Goal: Task Accomplishment & Management: Manage account settings

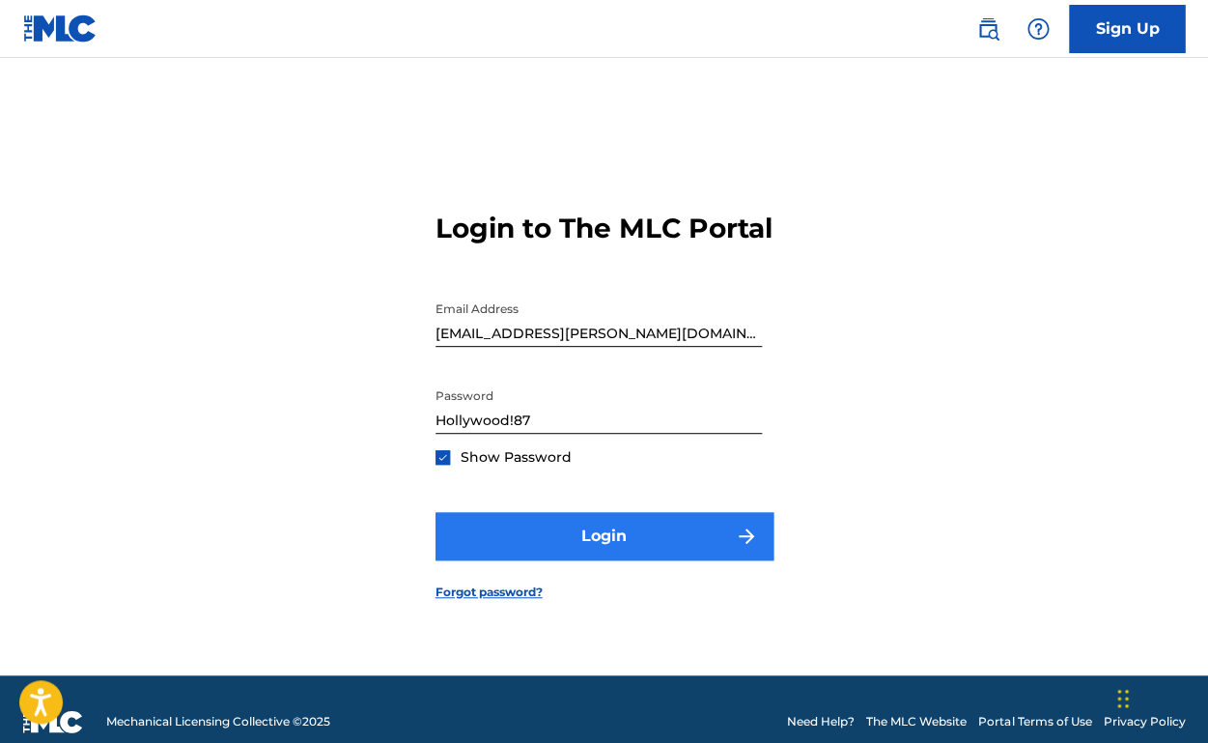
click at [607, 537] on button "Login" at bounding box center [605, 536] width 338 height 48
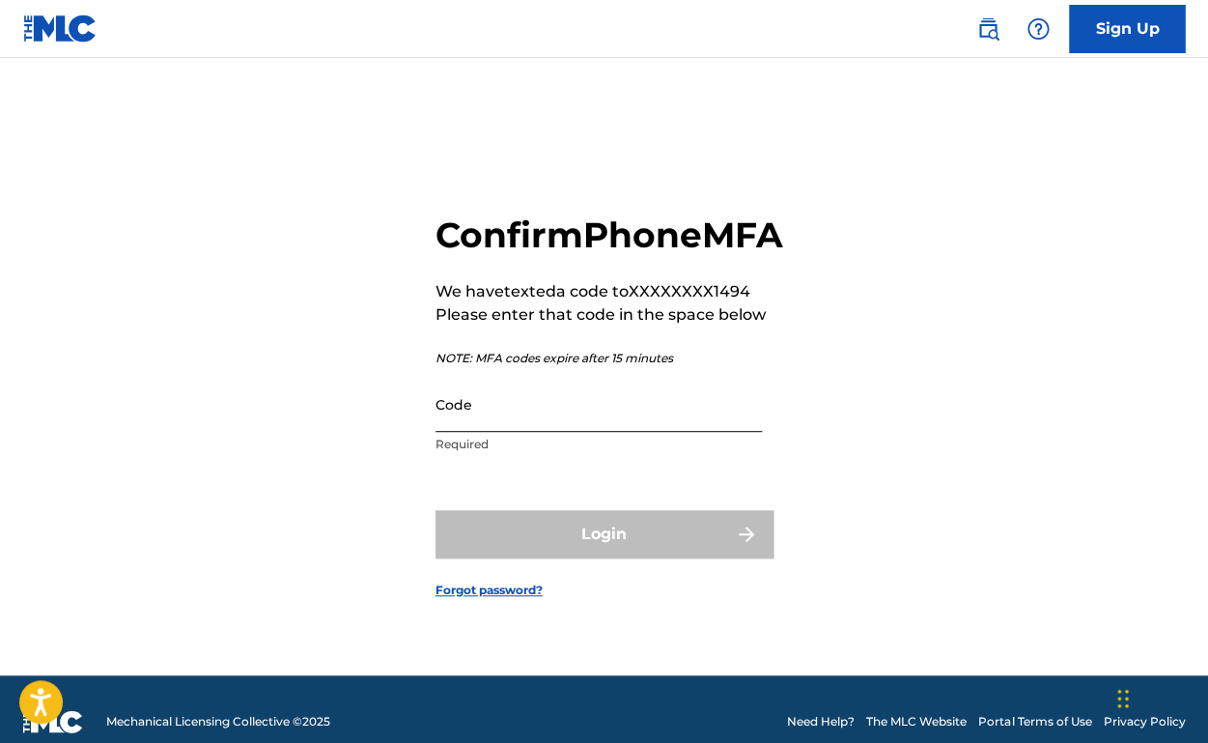
click at [606, 432] on input "Code" at bounding box center [599, 404] width 327 height 55
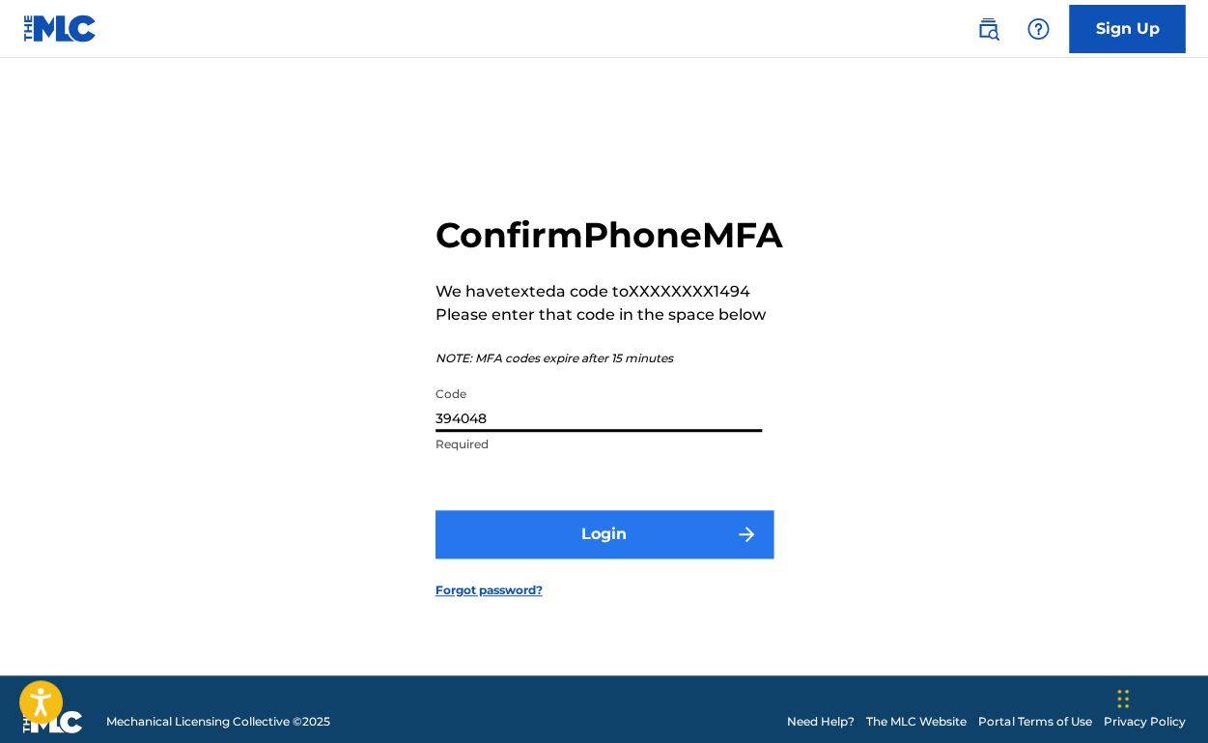
type input "394048"
click at [605, 558] on button "Login" at bounding box center [605, 534] width 338 height 48
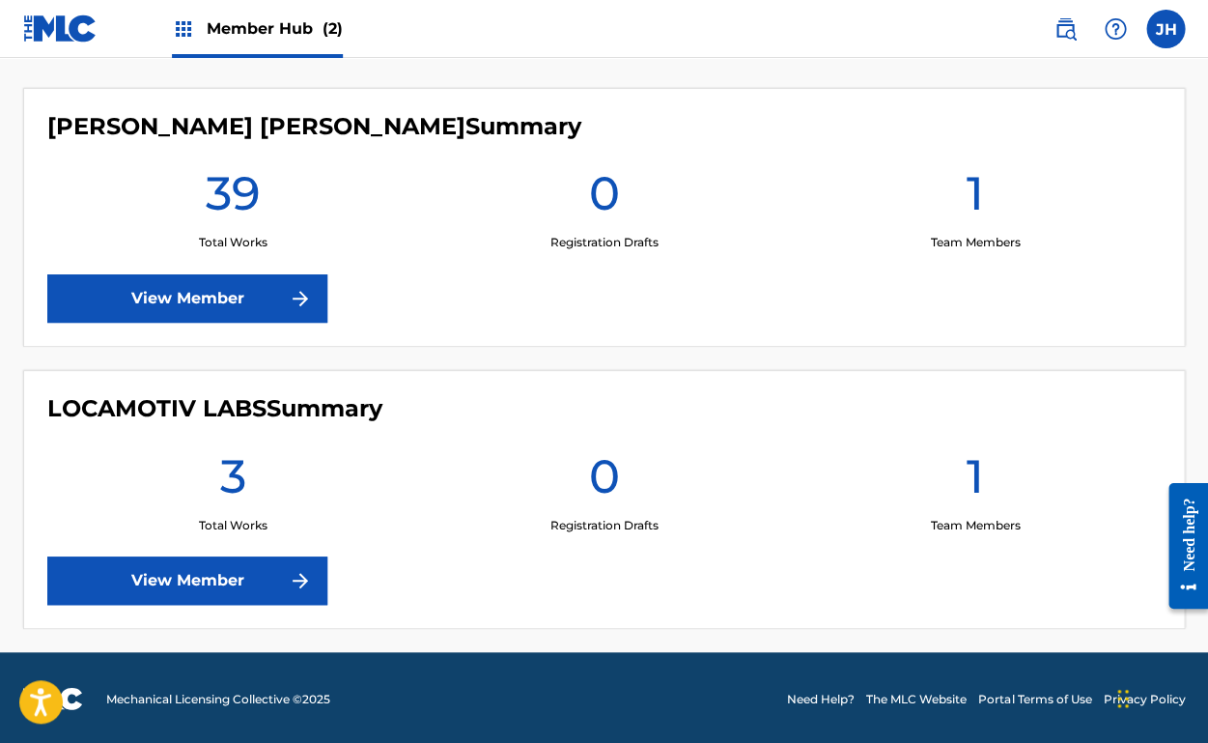
scroll to position [525, 0]
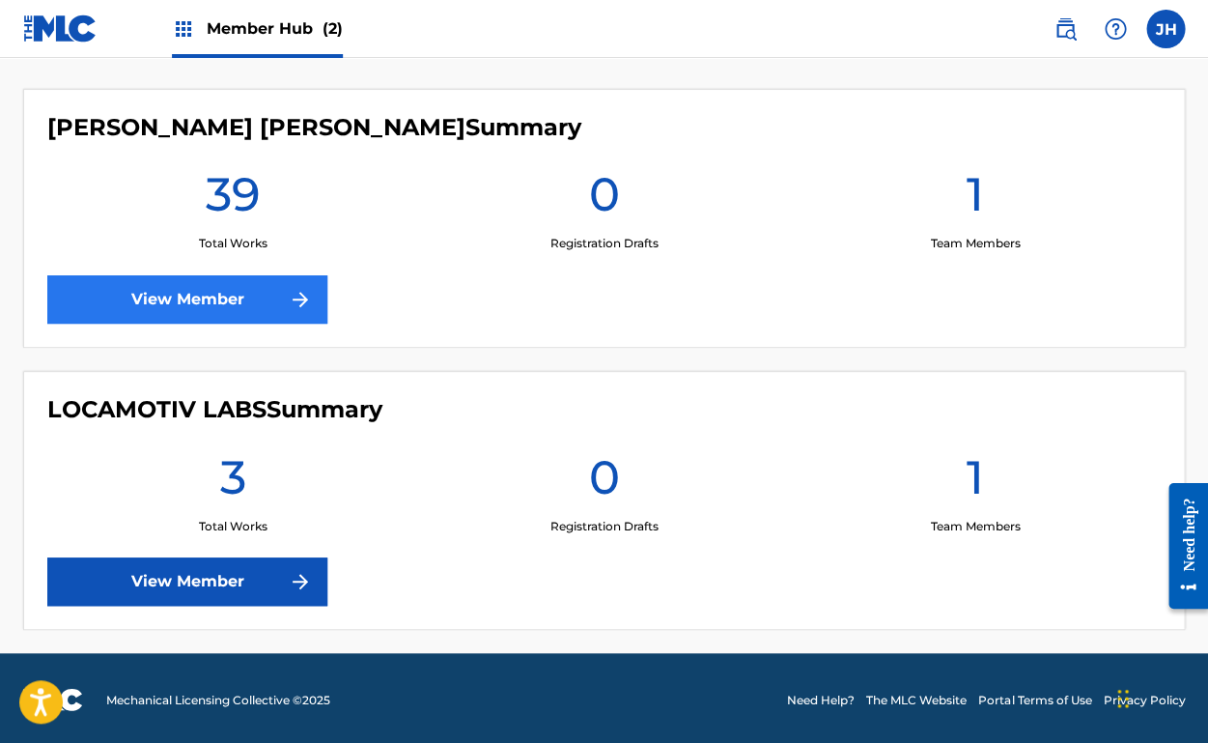
click at [232, 307] on link "View Member" at bounding box center [187, 299] width 280 height 48
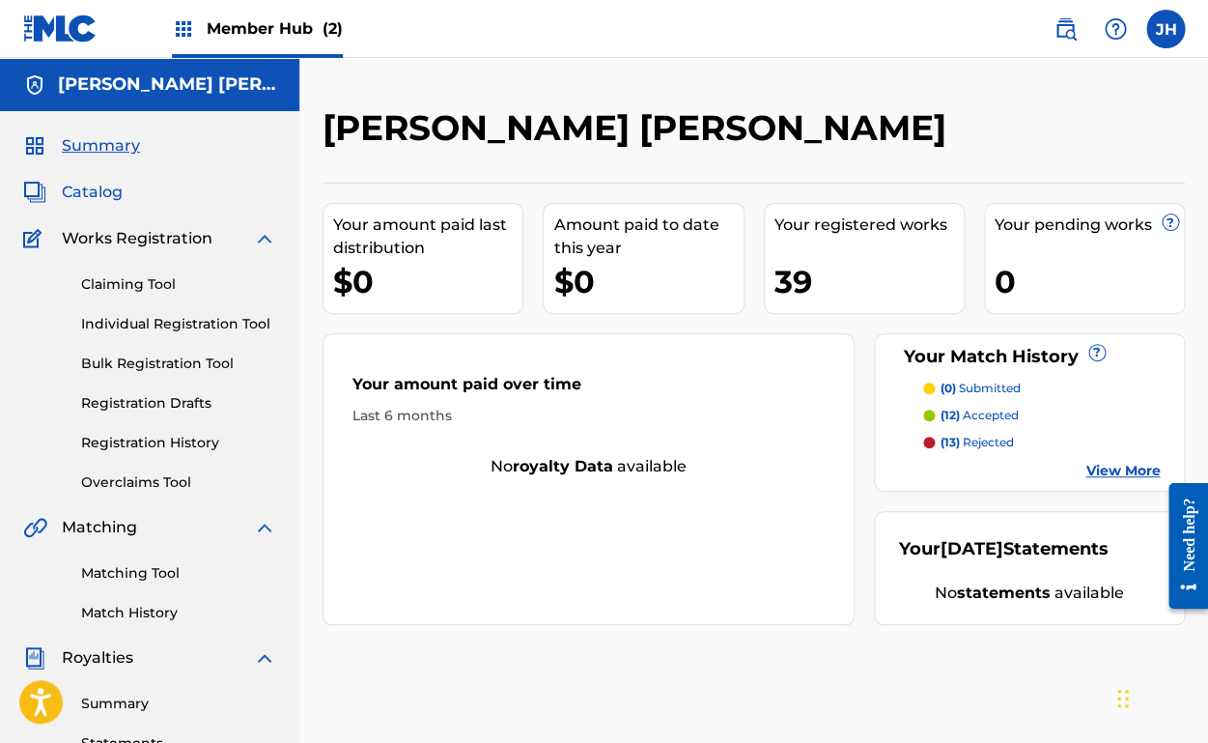
click at [105, 197] on span "Catalog" at bounding box center [92, 192] width 61 height 23
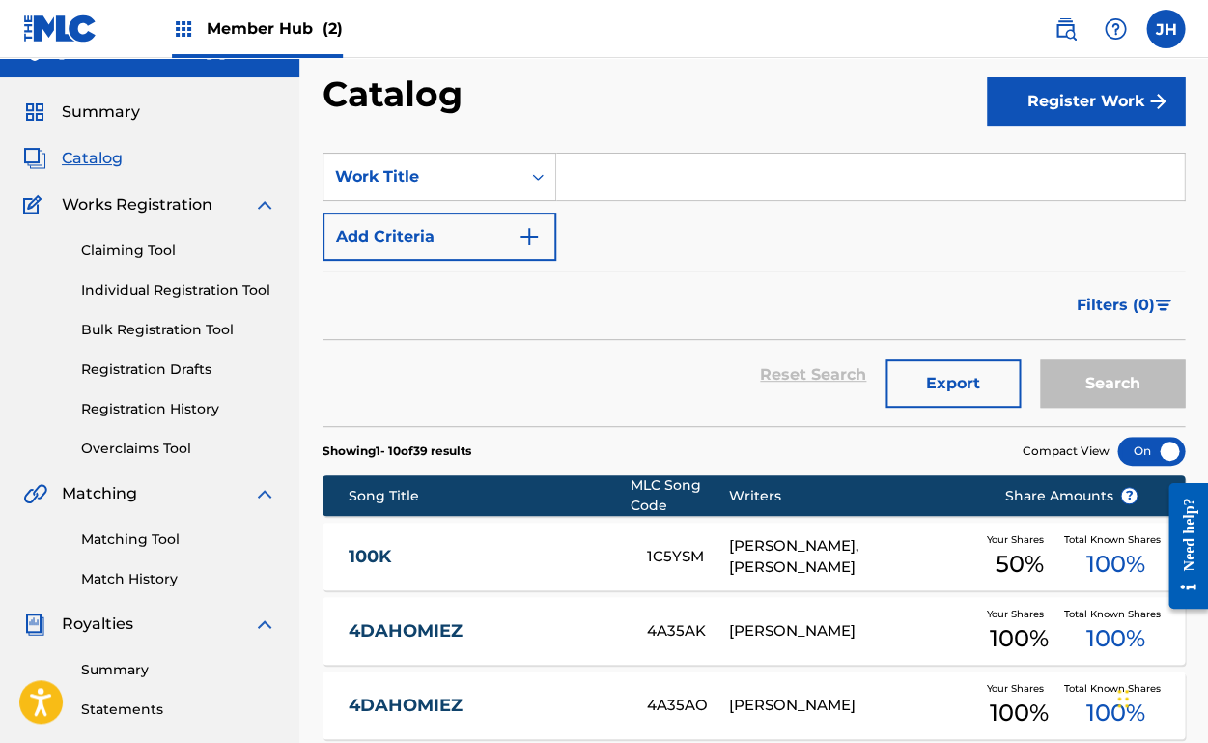
scroll to position [27, 0]
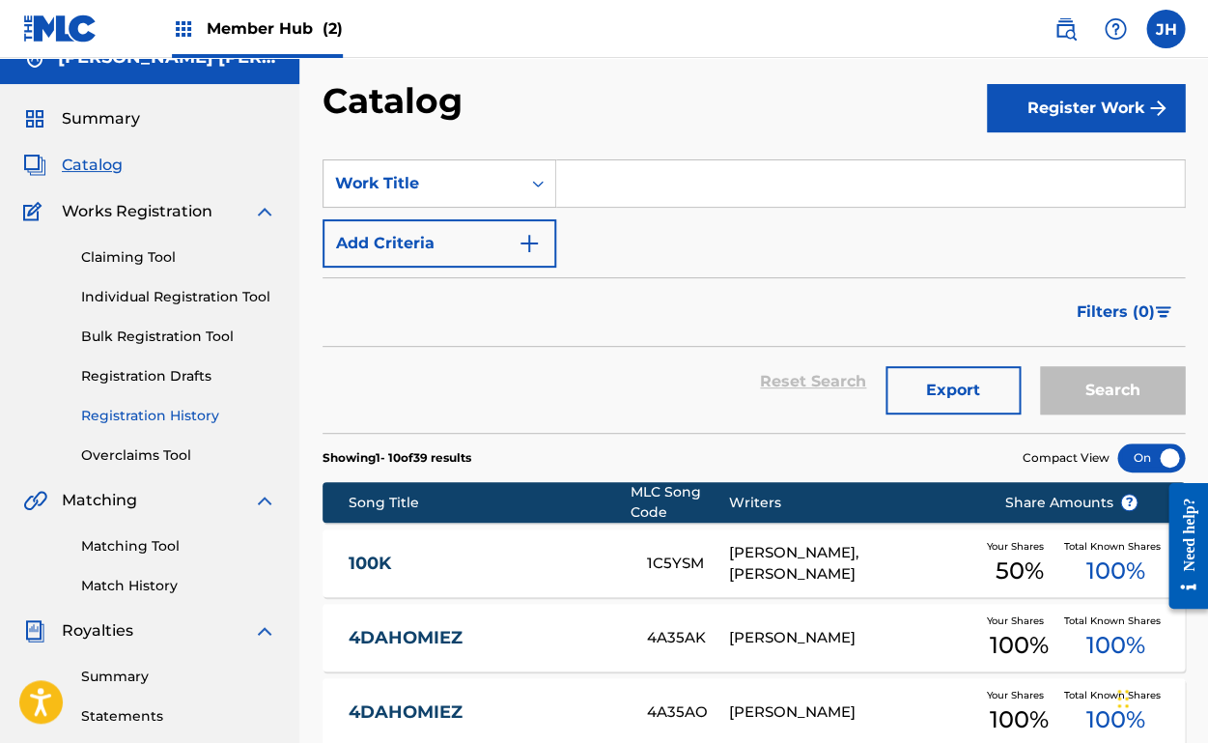
click at [165, 415] on link "Registration History" at bounding box center [178, 416] width 195 height 20
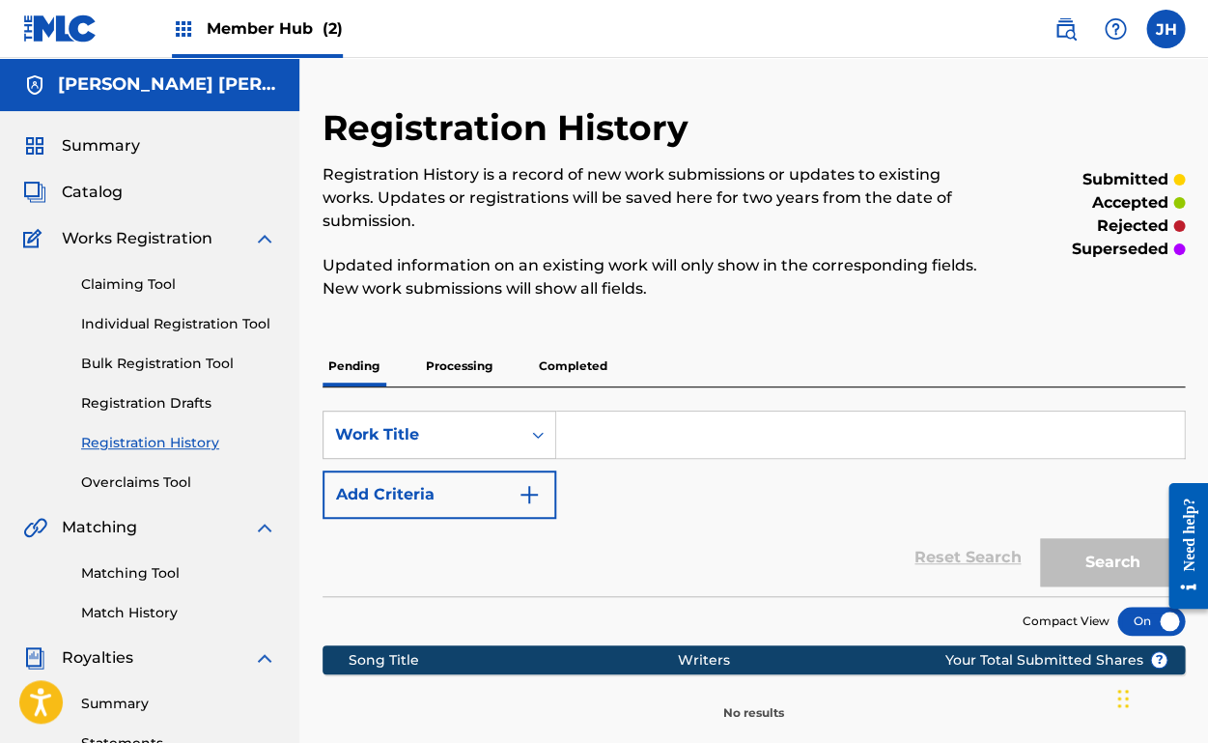
click at [571, 376] on p "Completed" at bounding box center [573, 366] width 80 height 41
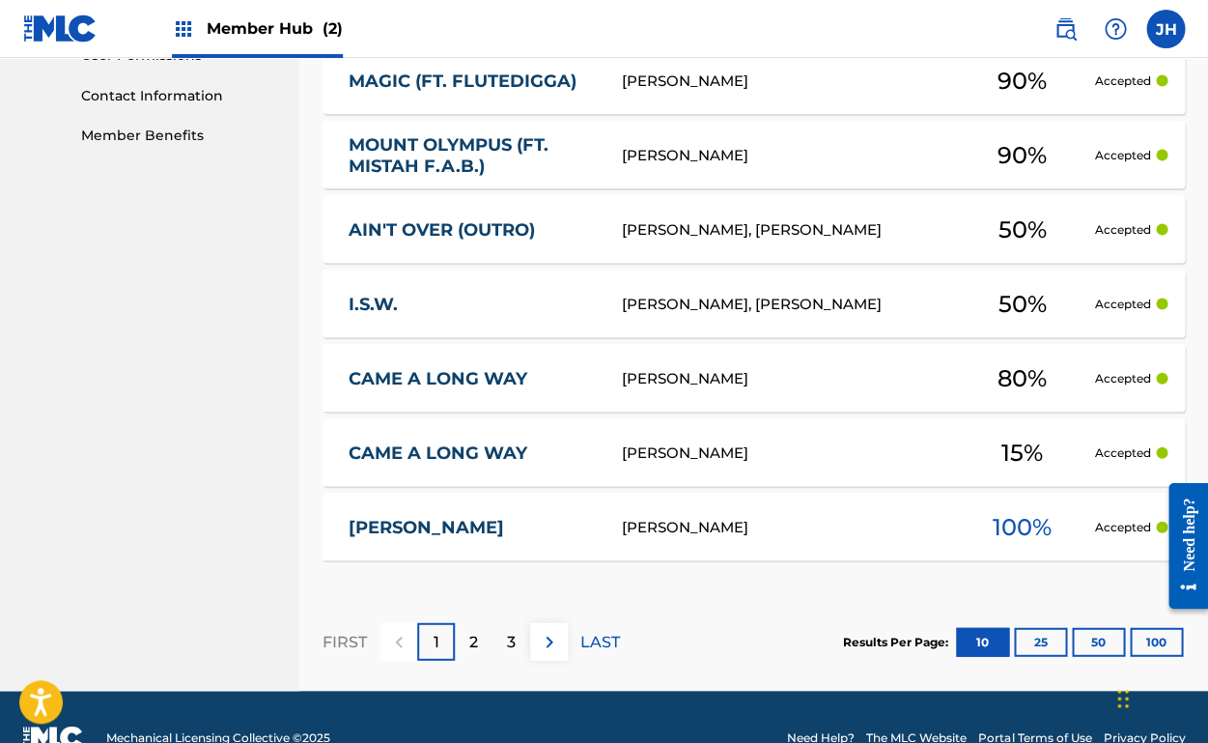
scroll to position [928, 0]
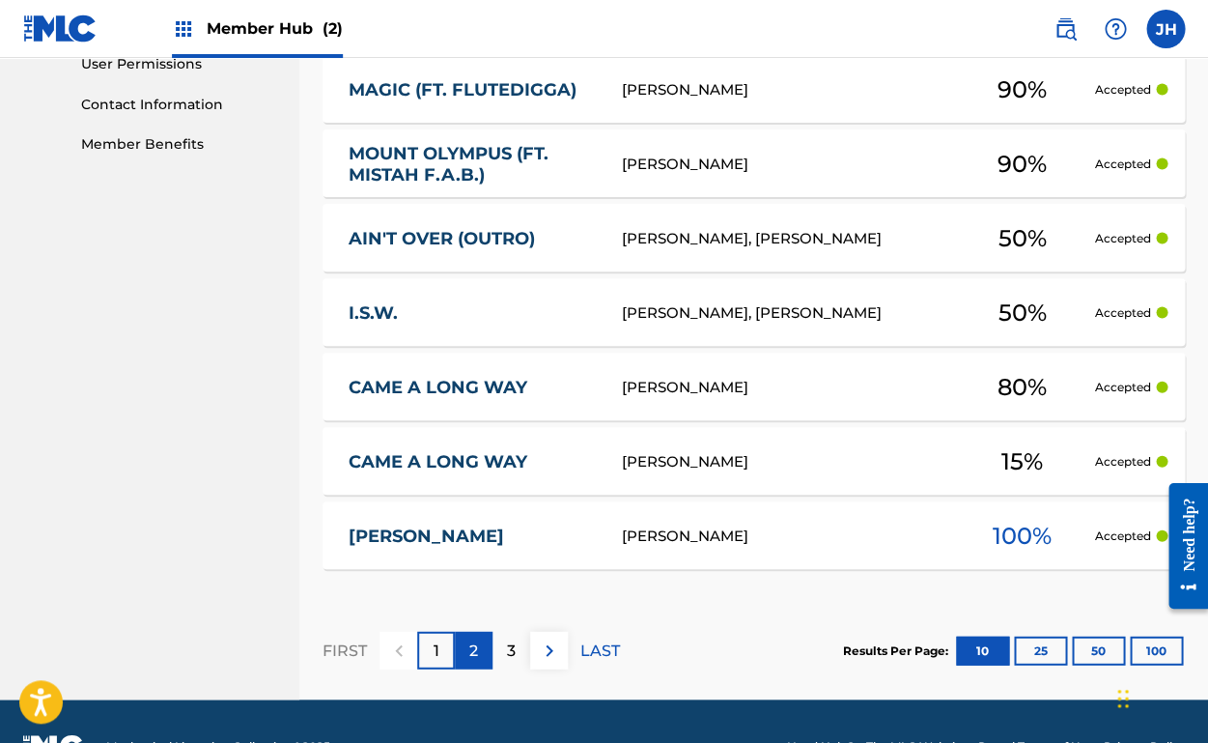
click at [482, 650] on div "2" at bounding box center [474, 650] width 38 height 38
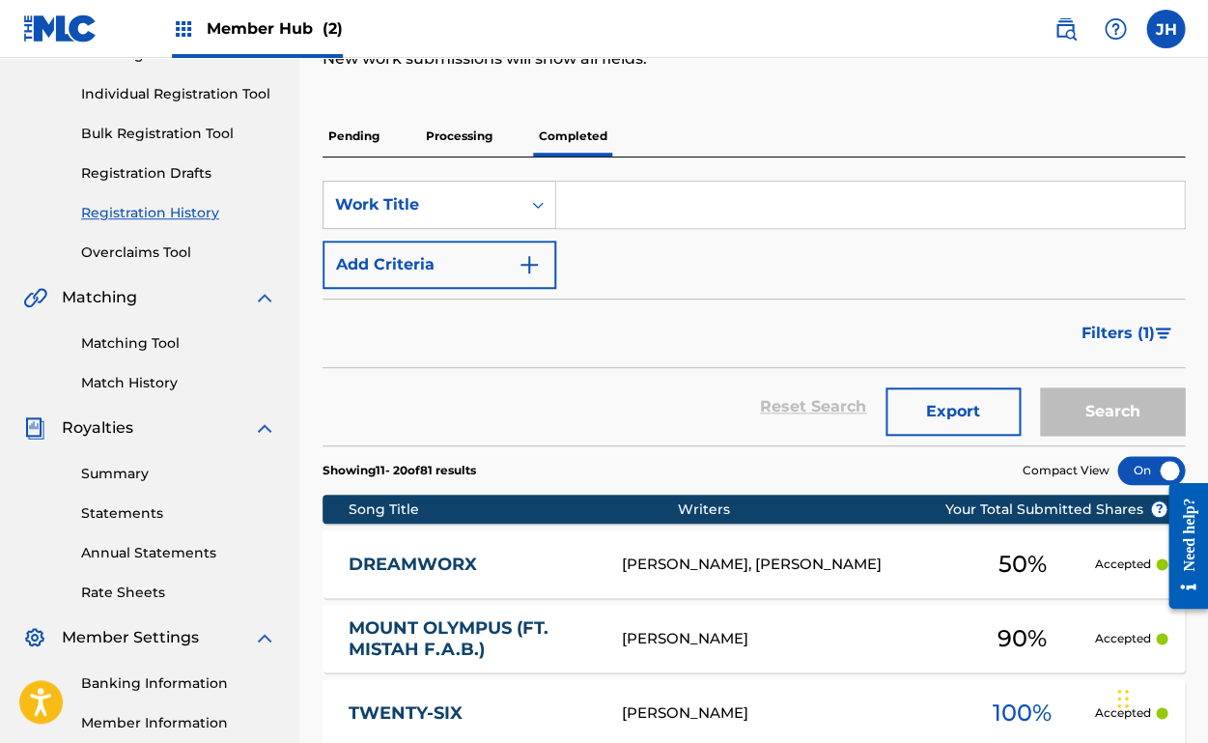
scroll to position [220, 0]
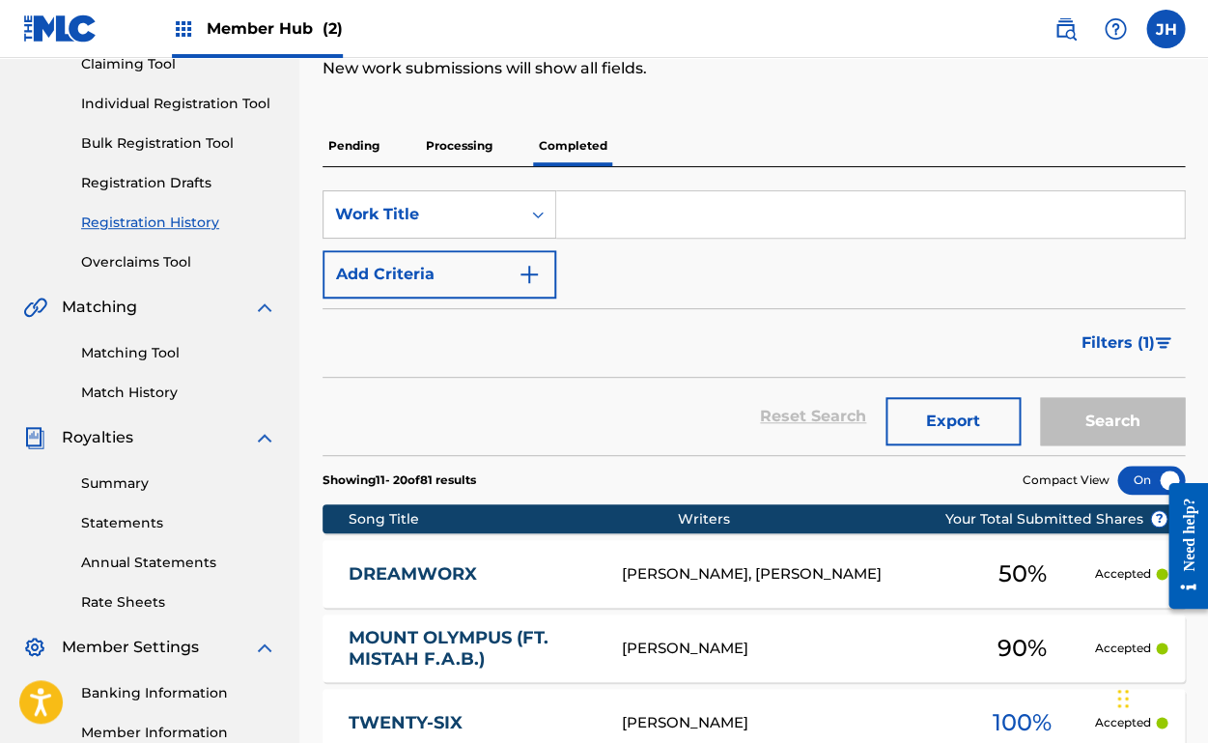
click at [466, 148] on p "Processing" at bounding box center [459, 146] width 78 height 41
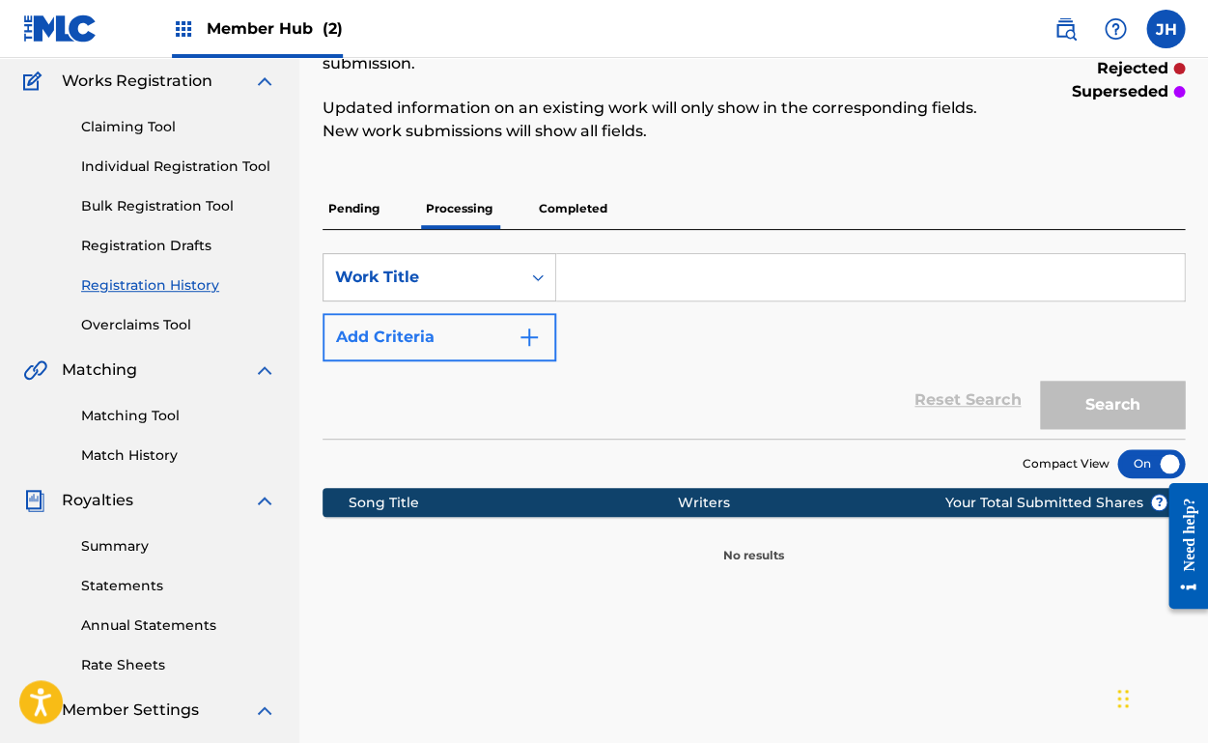
scroll to position [143, 0]
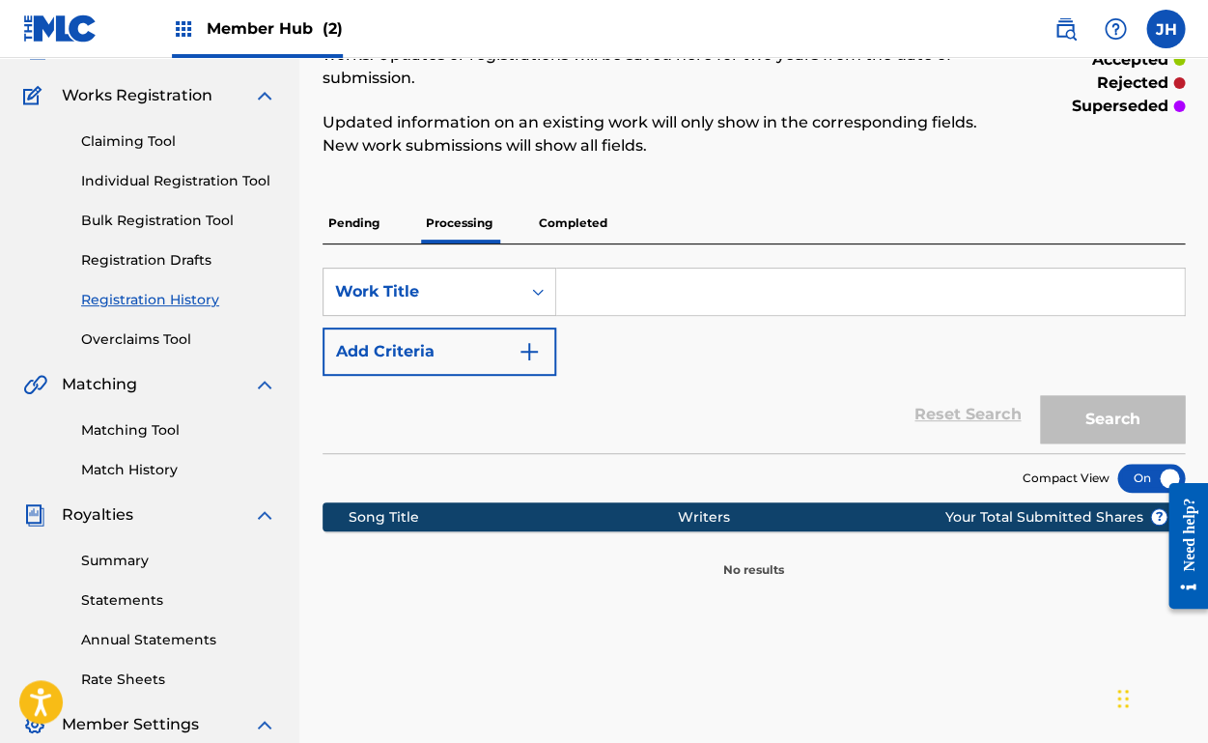
click at [353, 221] on p "Pending" at bounding box center [354, 223] width 63 height 41
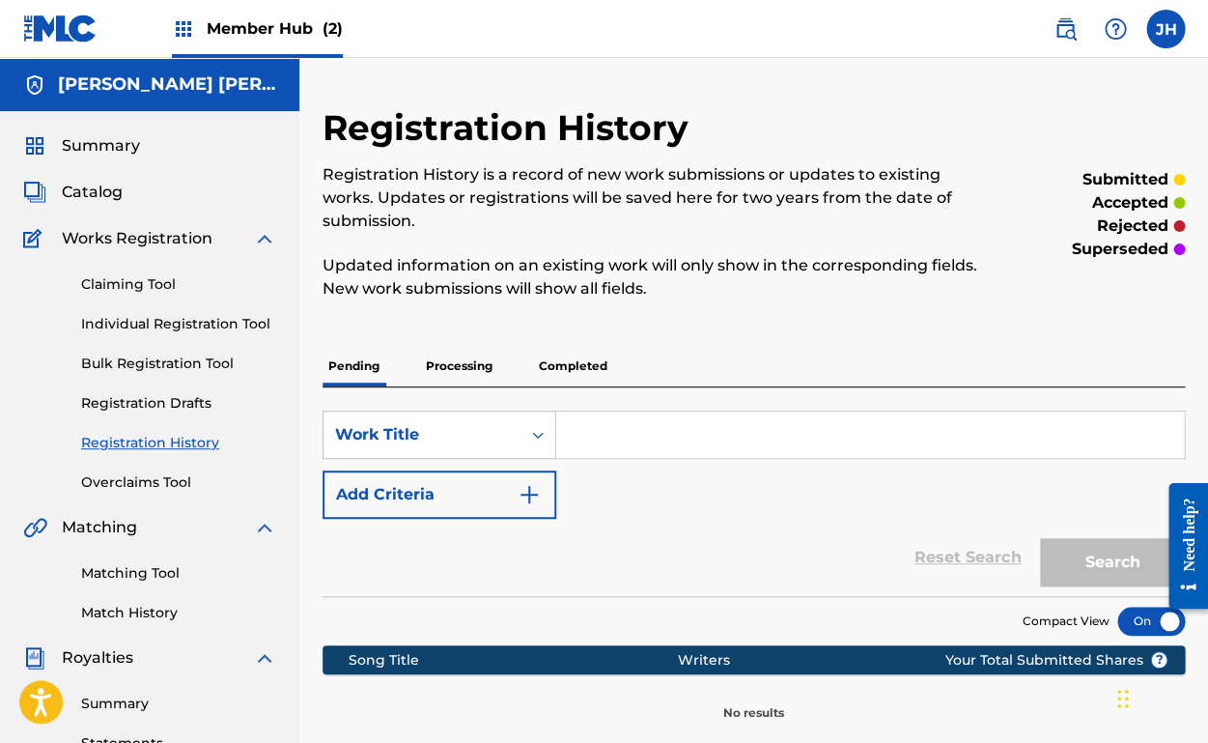
click at [586, 363] on p "Completed" at bounding box center [573, 366] width 80 height 41
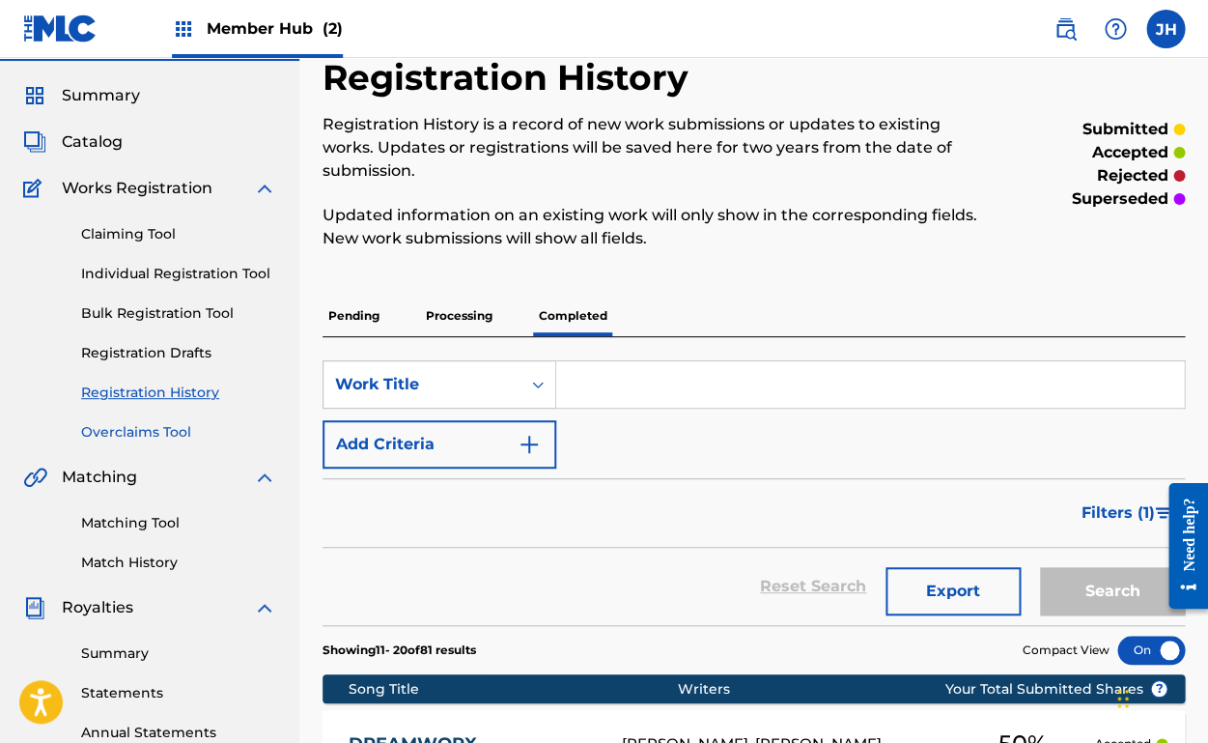
scroll to position [46, 0]
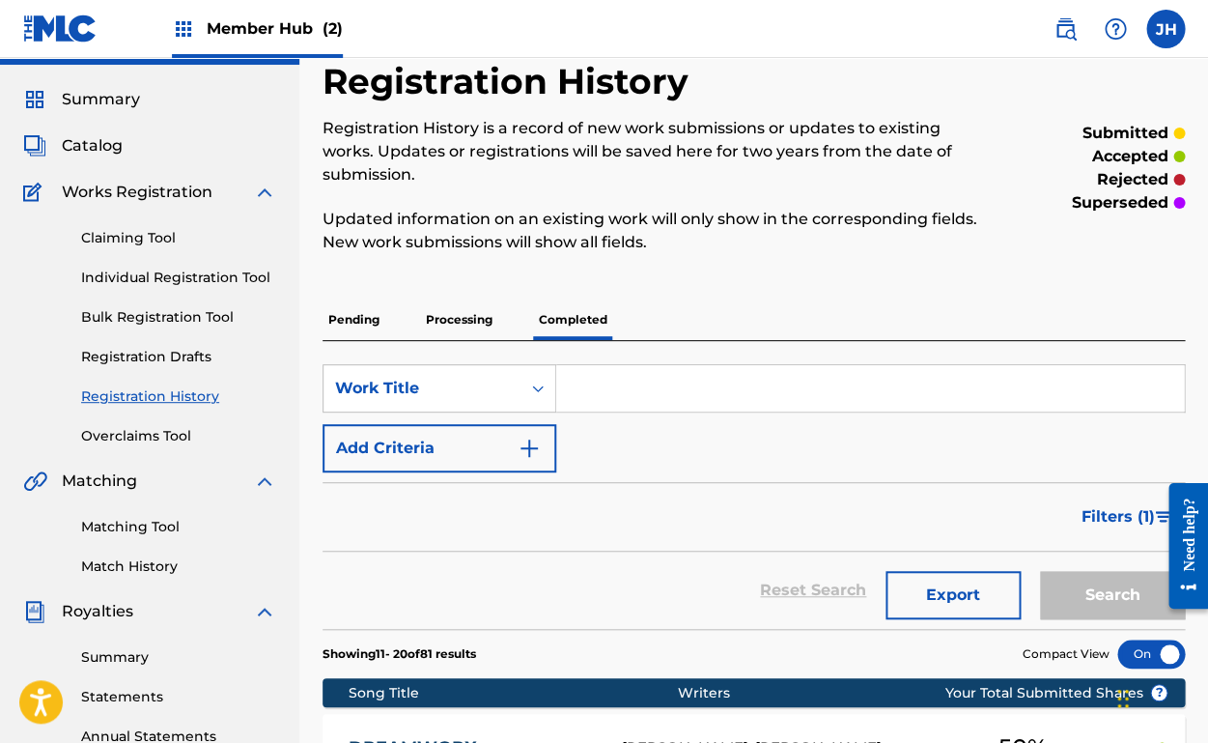
click at [122, 147] on div "Catalog" at bounding box center [149, 145] width 253 height 23
click at [100, 147] on span "Catalog" at bounding box center [92, 145] width 61 height 23
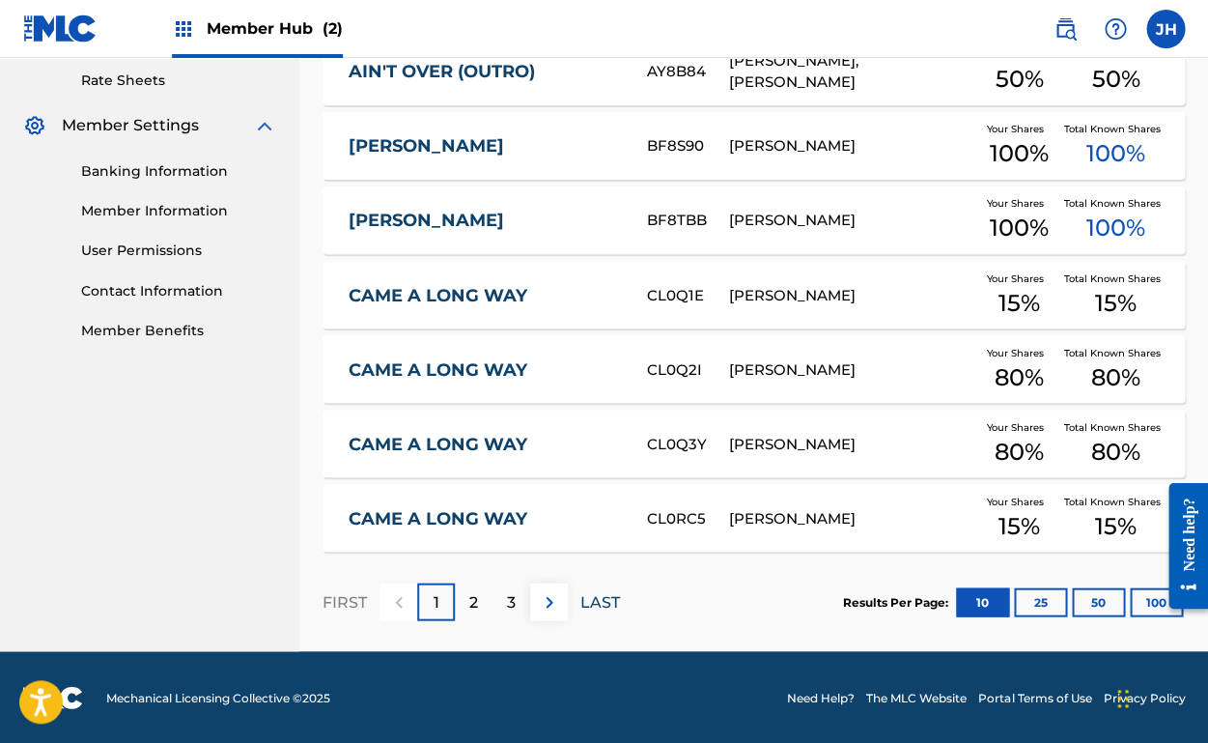
click at [595, 602] on p "LAST" at bounding box center [601, 601] width 40 height 23
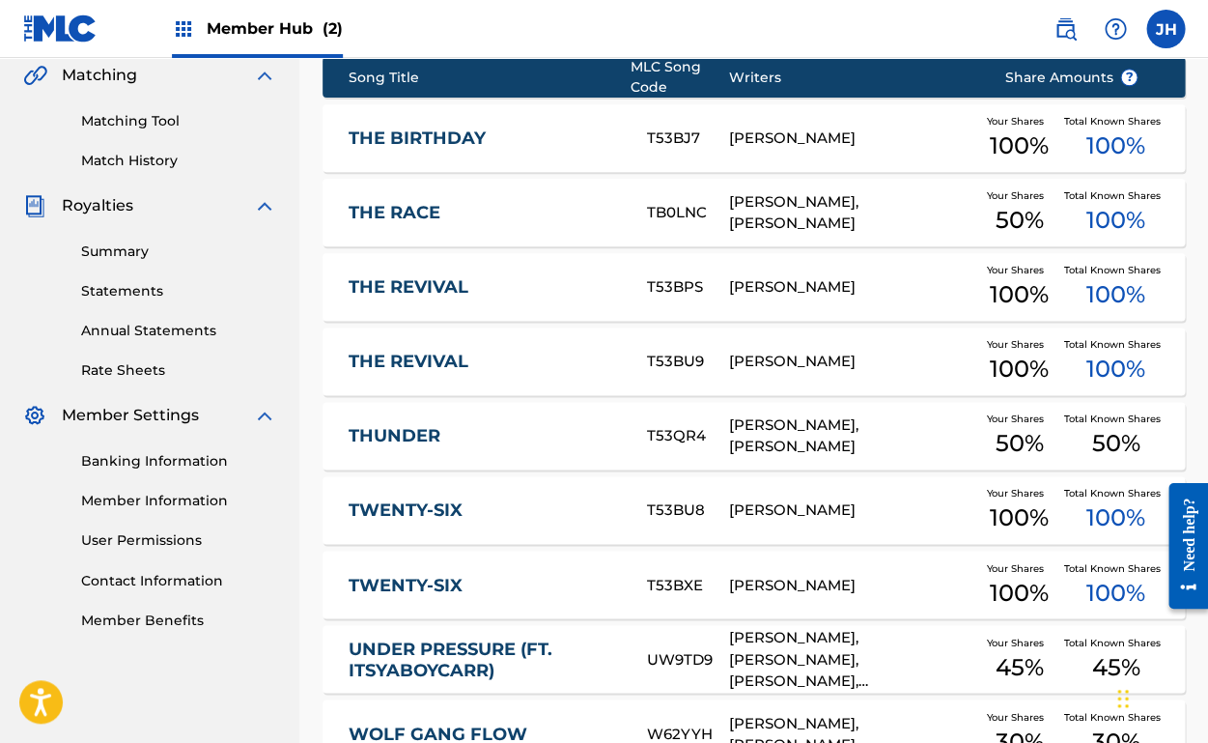
click at [432, 516] on link "TWENTY-SIX" at bounding box center [485, 510] width 272 height 22
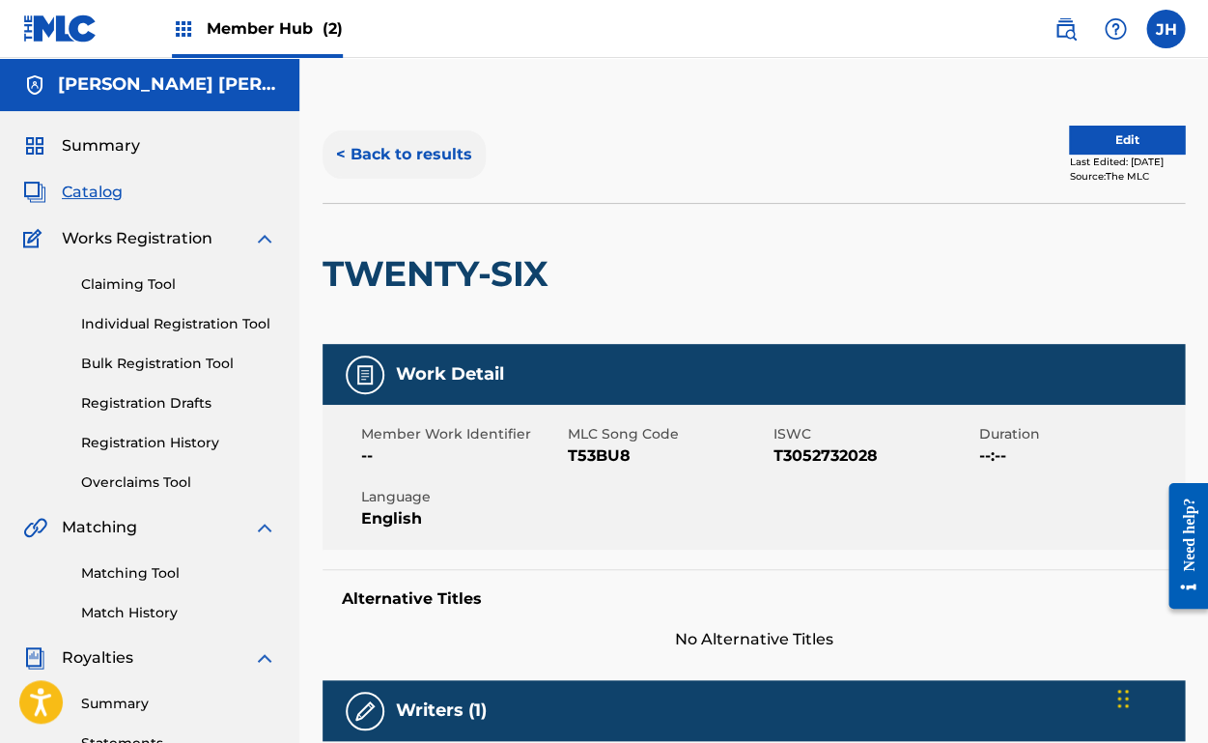
click at [367, 155] on button "< Back to results" at bounding box center [404, 154] width 163 height 48
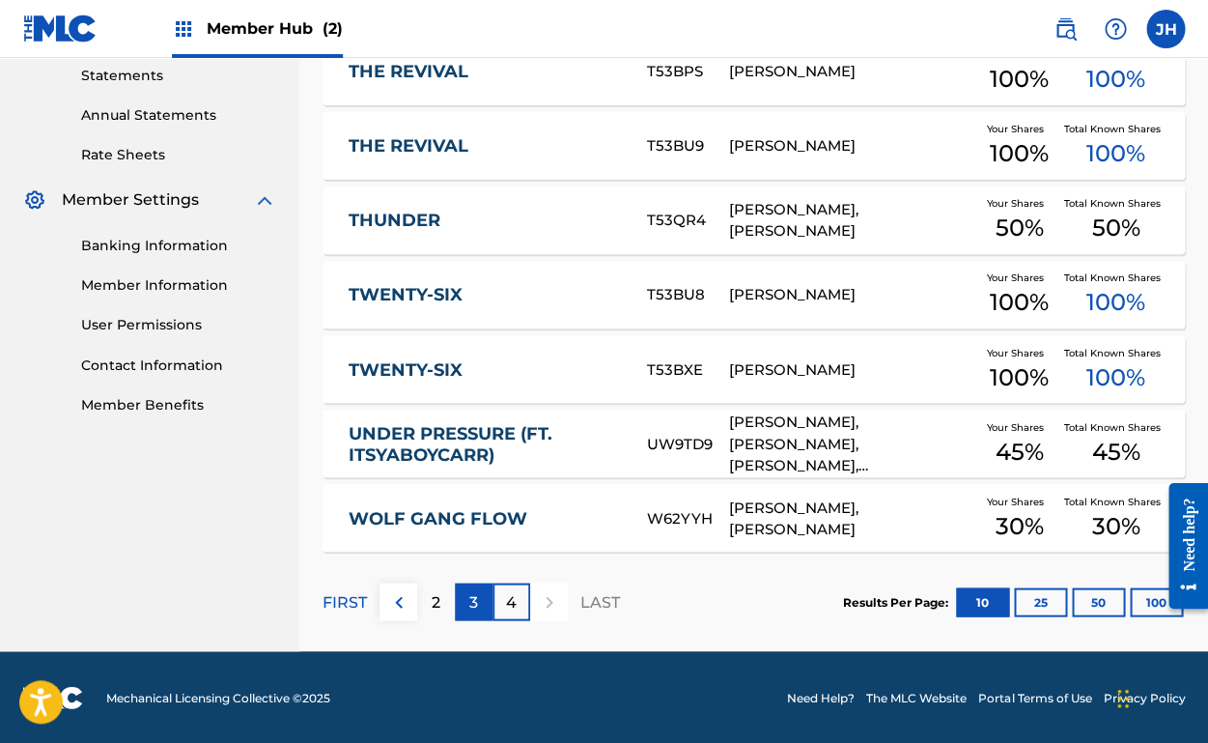
click at [471, 600] on p "3" at bounding box center [473, 601] width 9 height 23
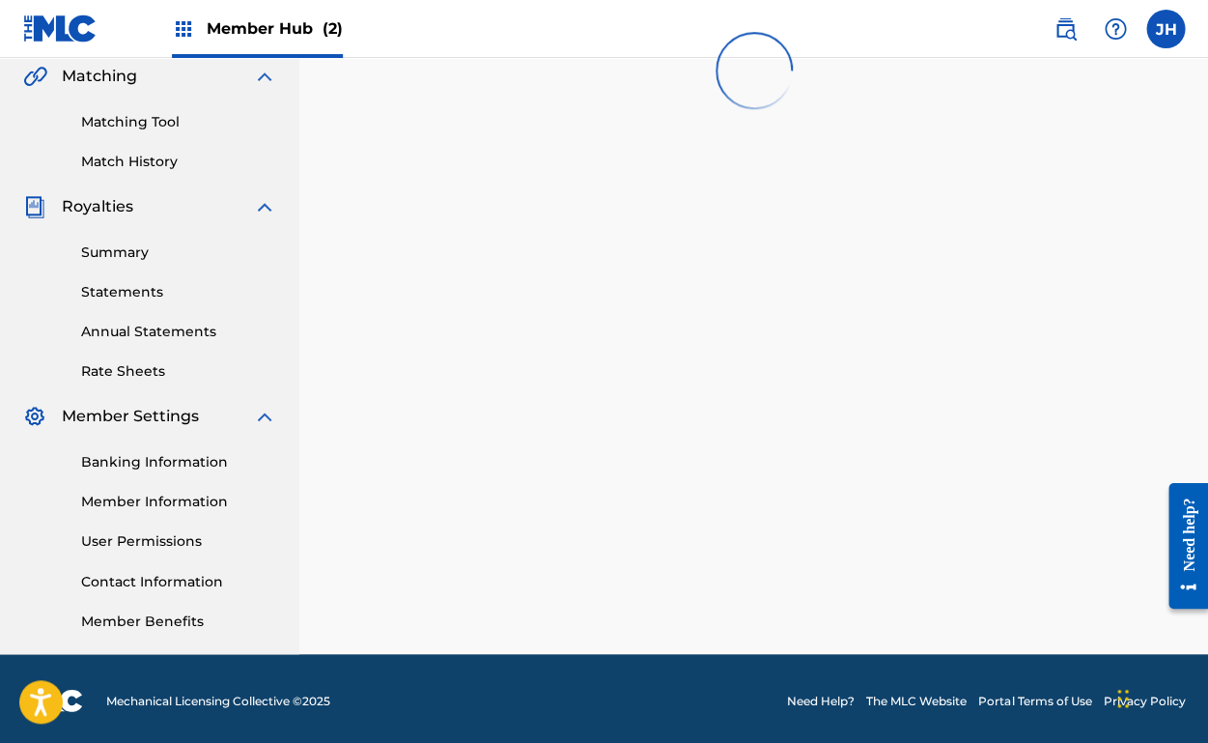
scroll to position [449, 0]
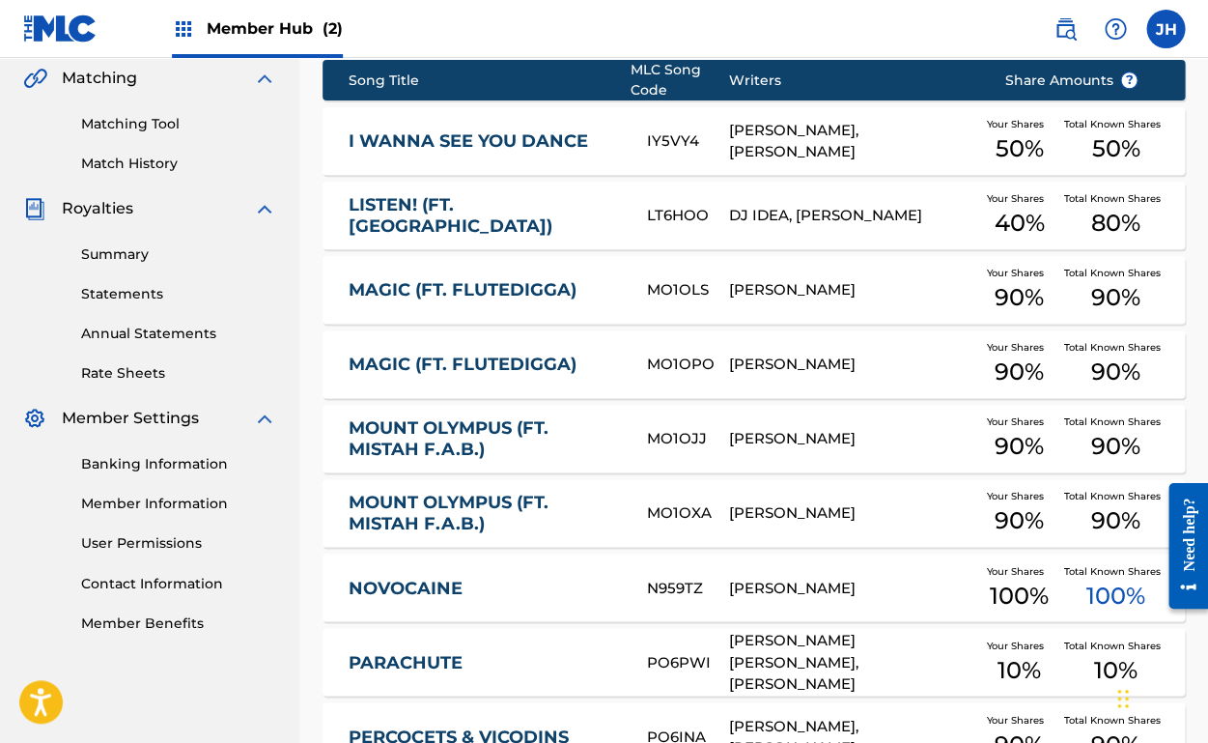
click at [461, 202] on link "LISTEN! (FT. [GEOGRAPHIC_DATA])" at bounding box center [485, 215] width 272 height 43
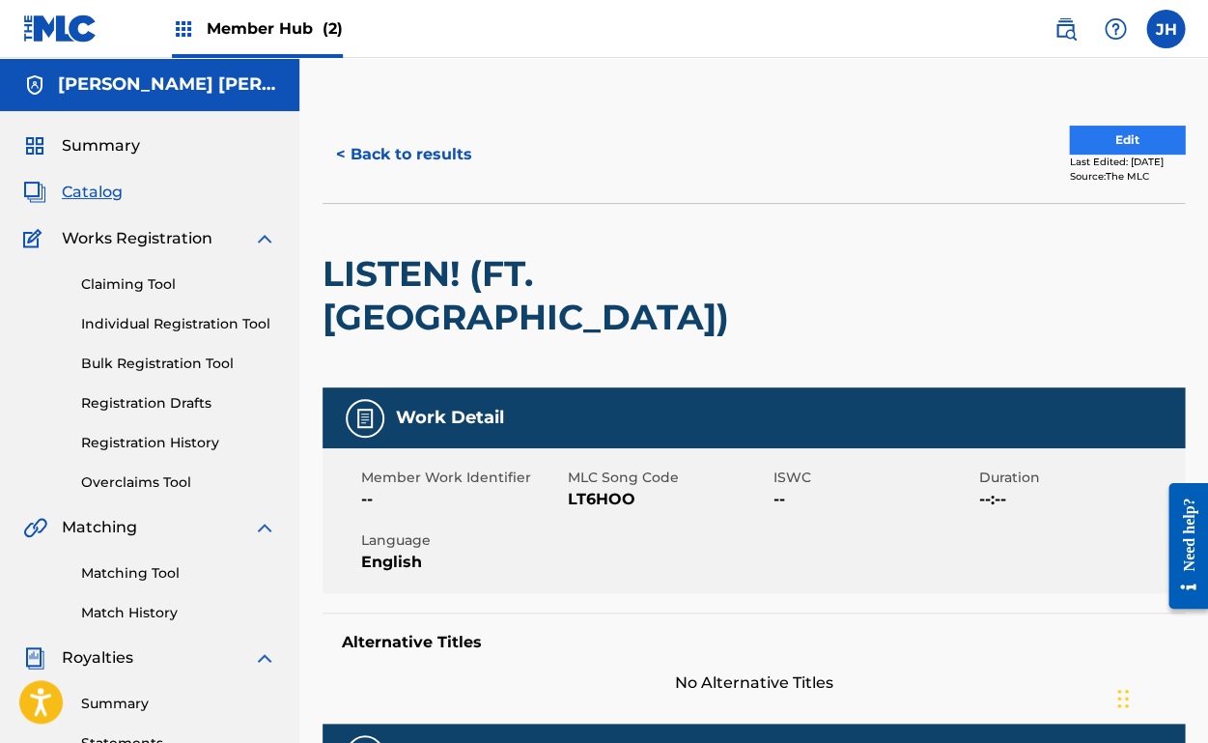
click at [1099, 133] on button "Edit" at bounding box center [1127, 140] width 116 height 29
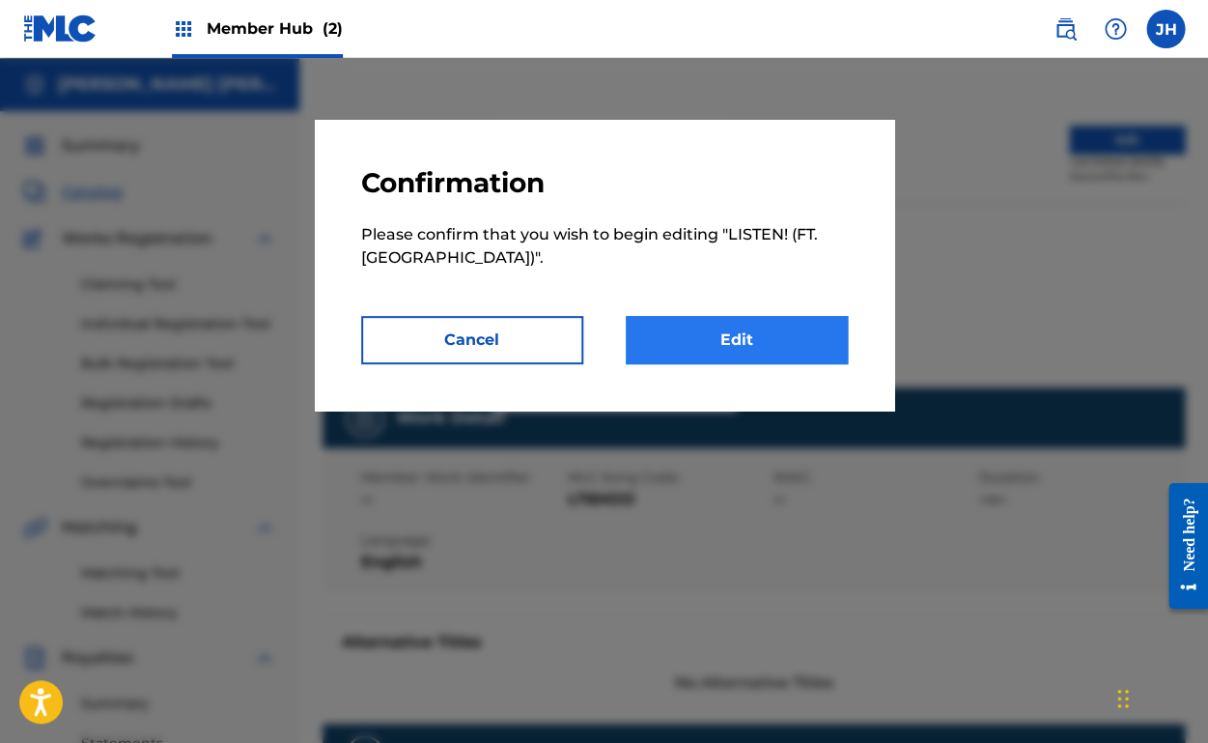
click at [733, 331] on link "Edit" at bounding box center [737, 340] width 222 height 48
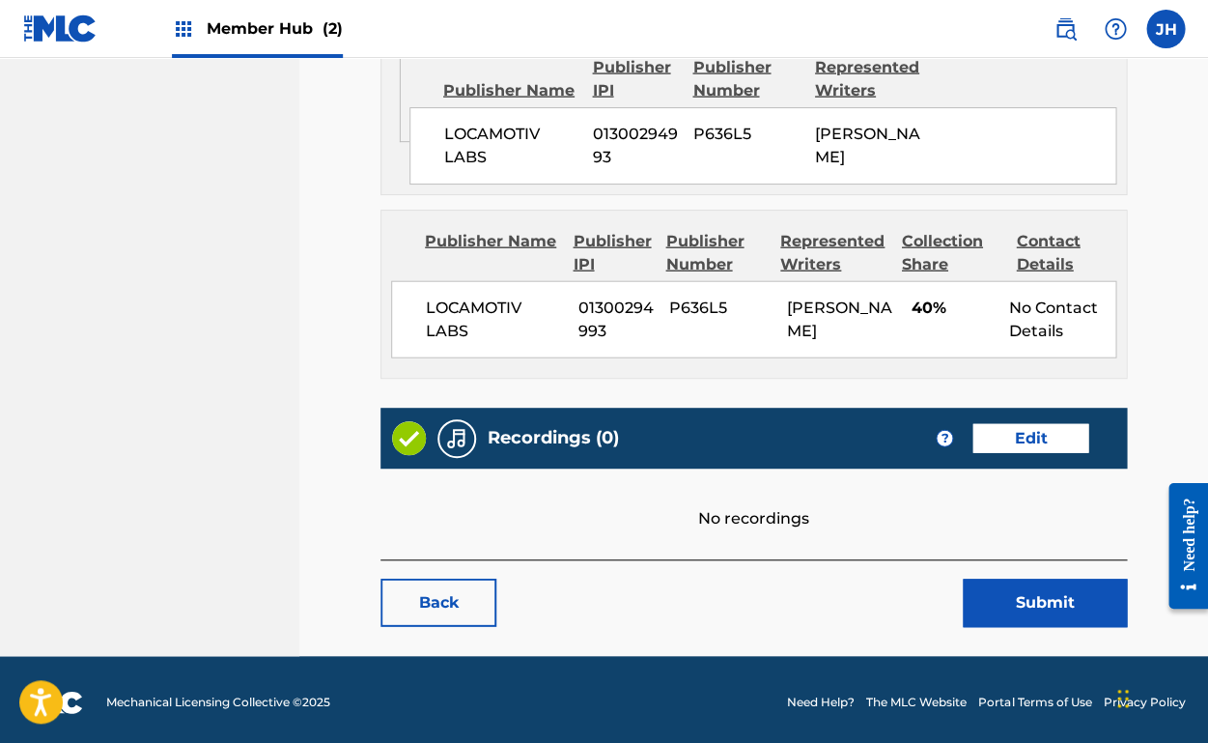
scroll to position [1067, 0]
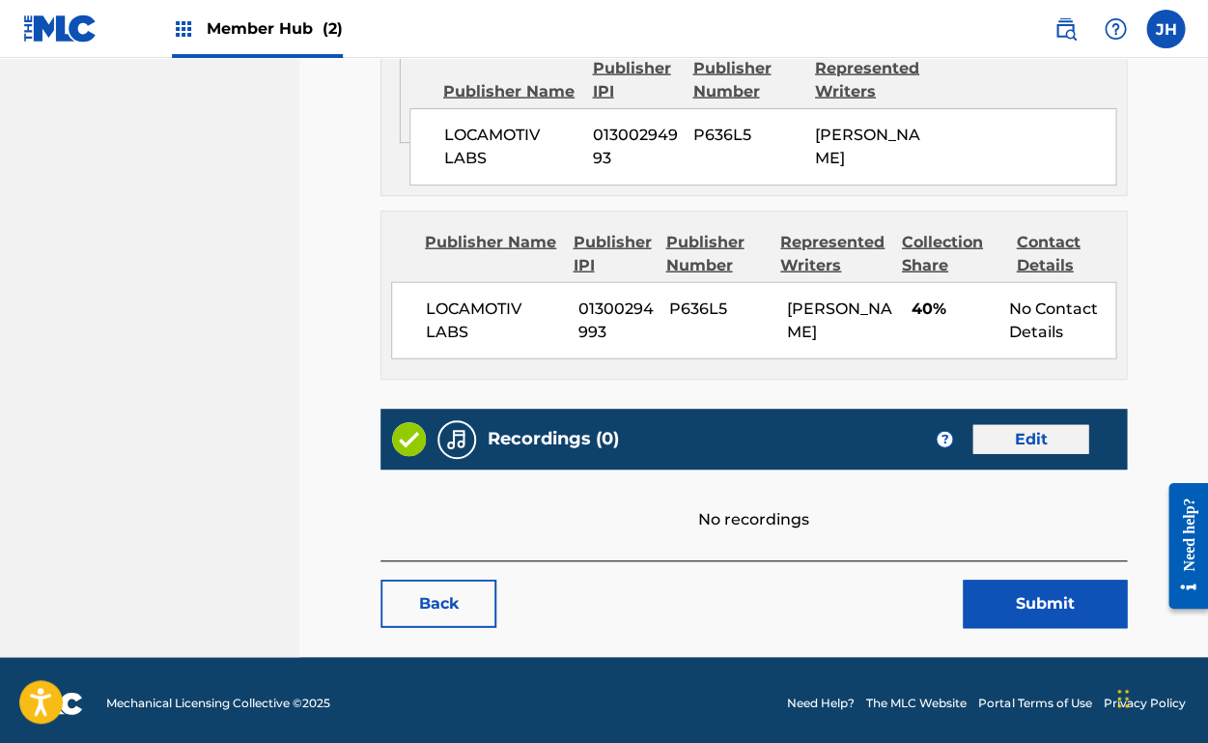
click at [1016, 432] on link "Edit" at bounding box center [1031, 439] width 116 height 29
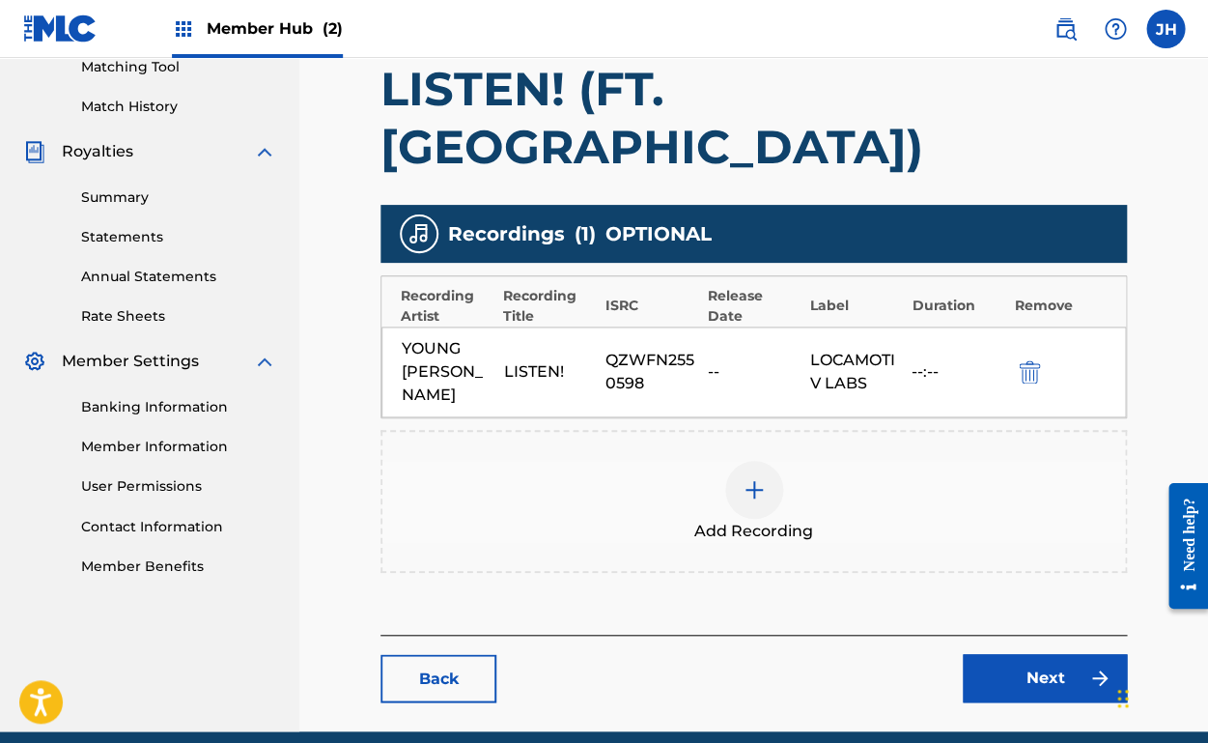
scroll to position [505, 0]
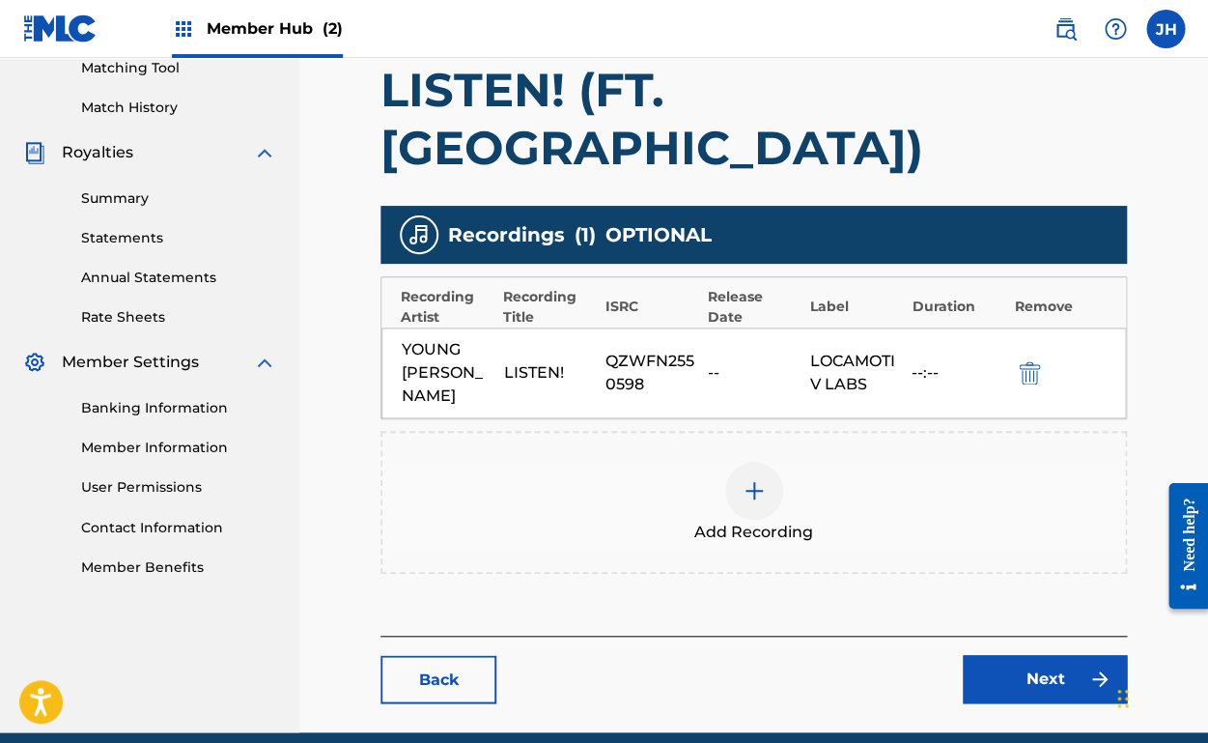
click at [639, 350] on div "QZWFN2550598" at bounding box center [652, 373] width 93 height 46
click at [560, 361] on div "LISTEN!" at bounding box center [550, 372] width 93 height 23
click at [459, 655] on link "Back" at bounding box center [439, 679] width 116 height 48
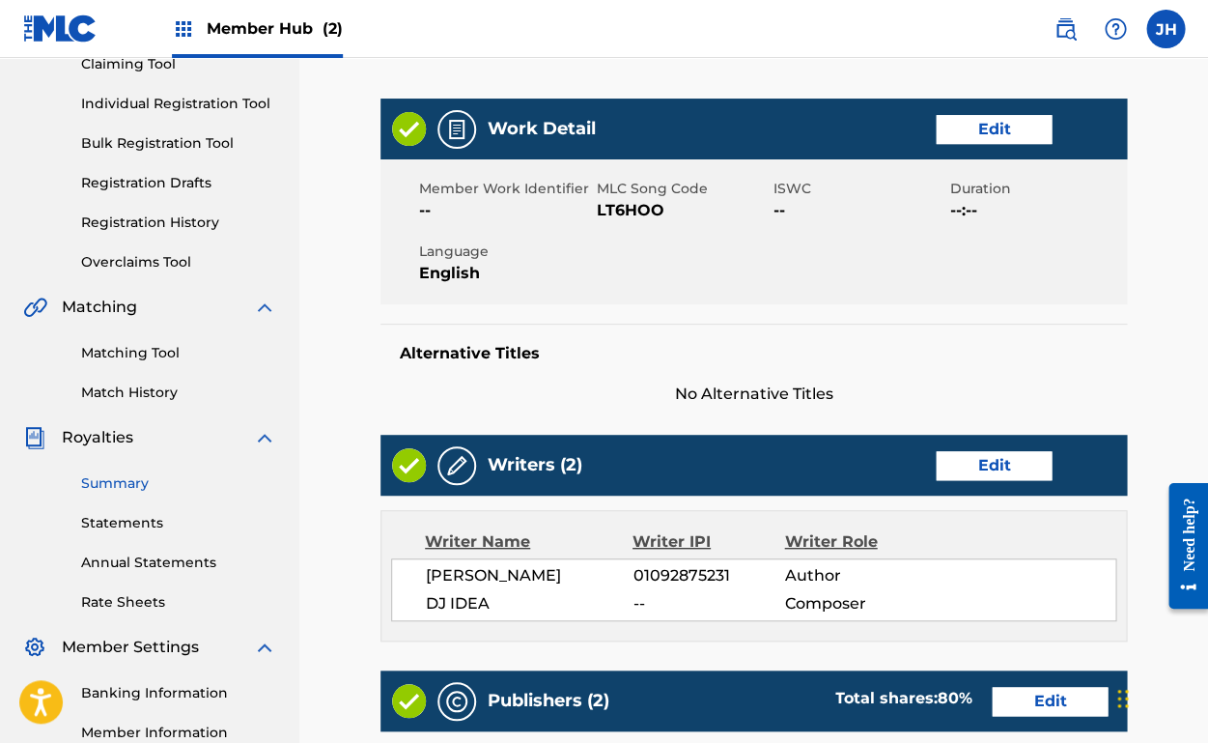
click at [122, 483] on link "Summary" at bounding box center [178, 483] width 195 height 20
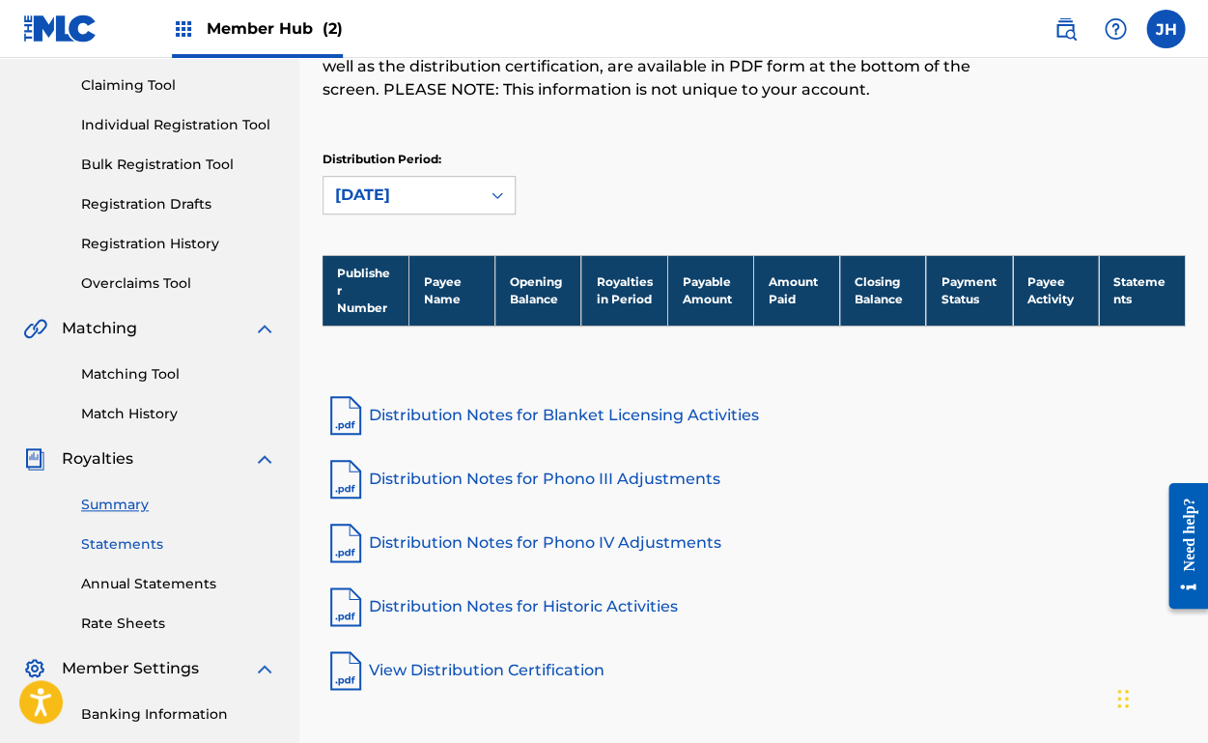
click at [116, 548] on link "Statements" at bounding box center [178, 544] width 195 height 20
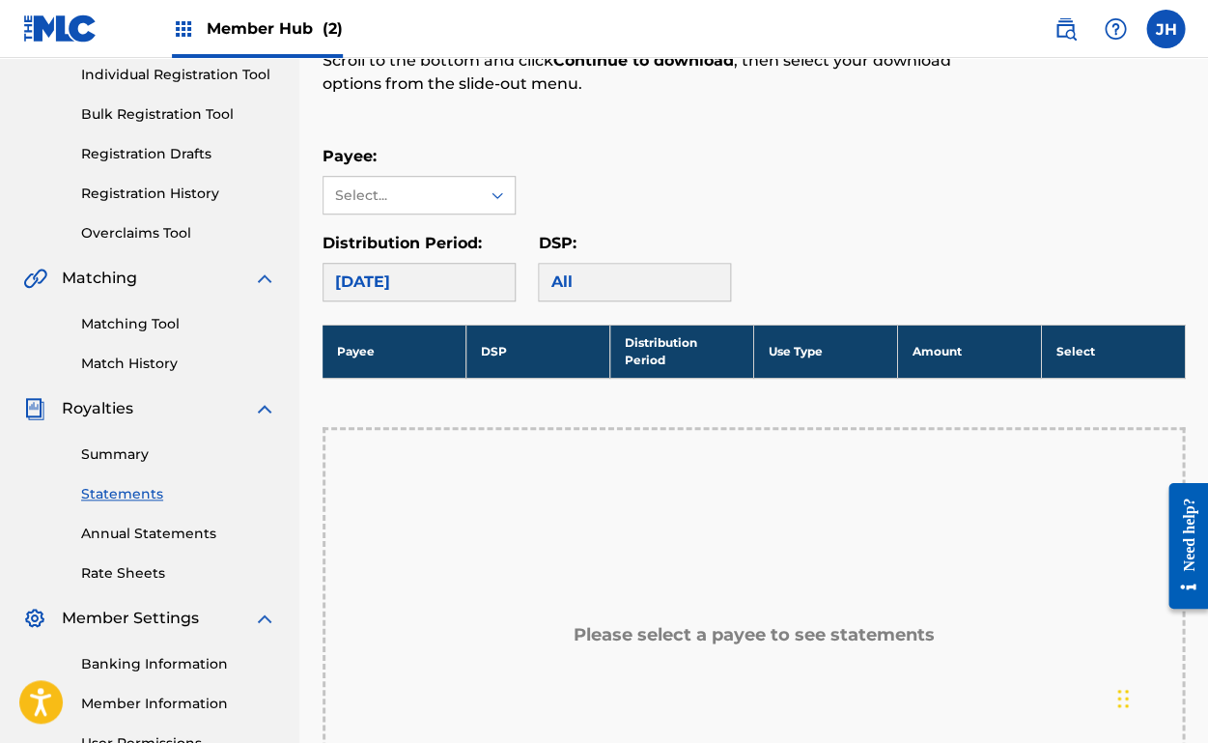
click at [601, 283] on div "All" at bounding box center [634, 282] width 193 height 39
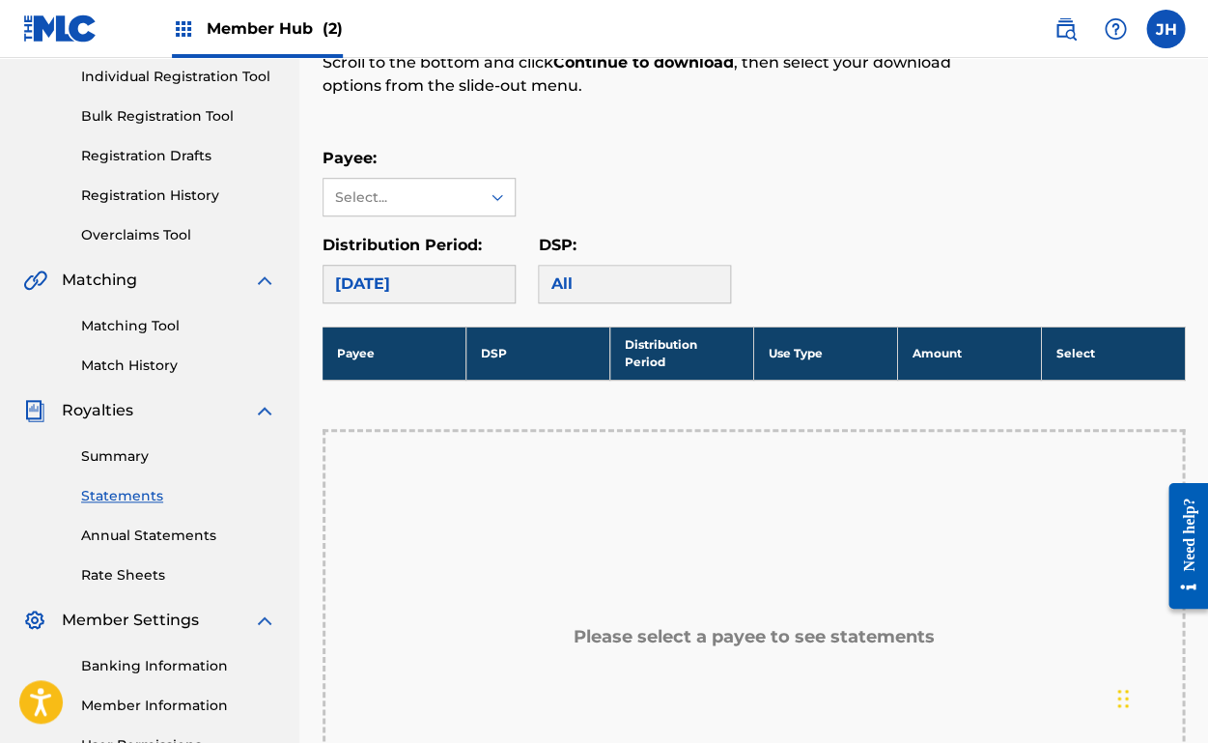
click at [573, 281] on div "All" at bounding box center [634, 284] width 193 height 39
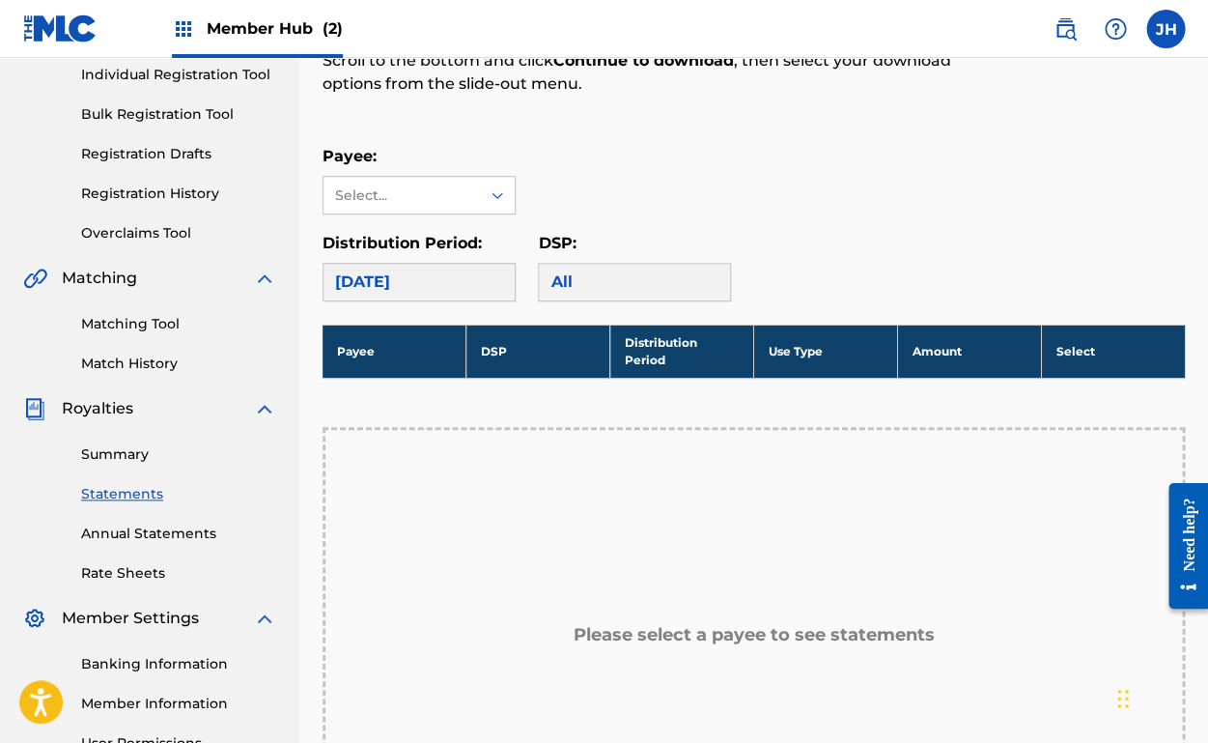
click at [561, 281] on div "All" at bounding box center [634, 282] width 193 height 39
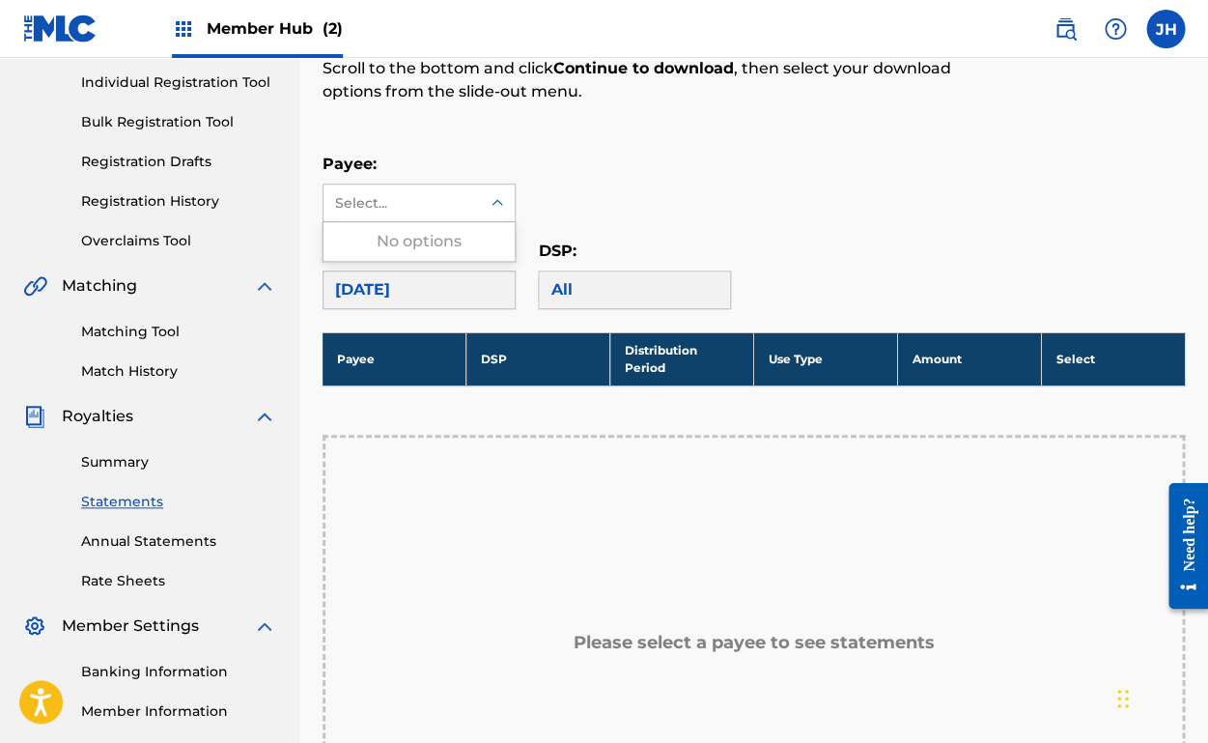
click at [390, 200] on div "Select..." at bounding box center [400, 203] width 131 height 20
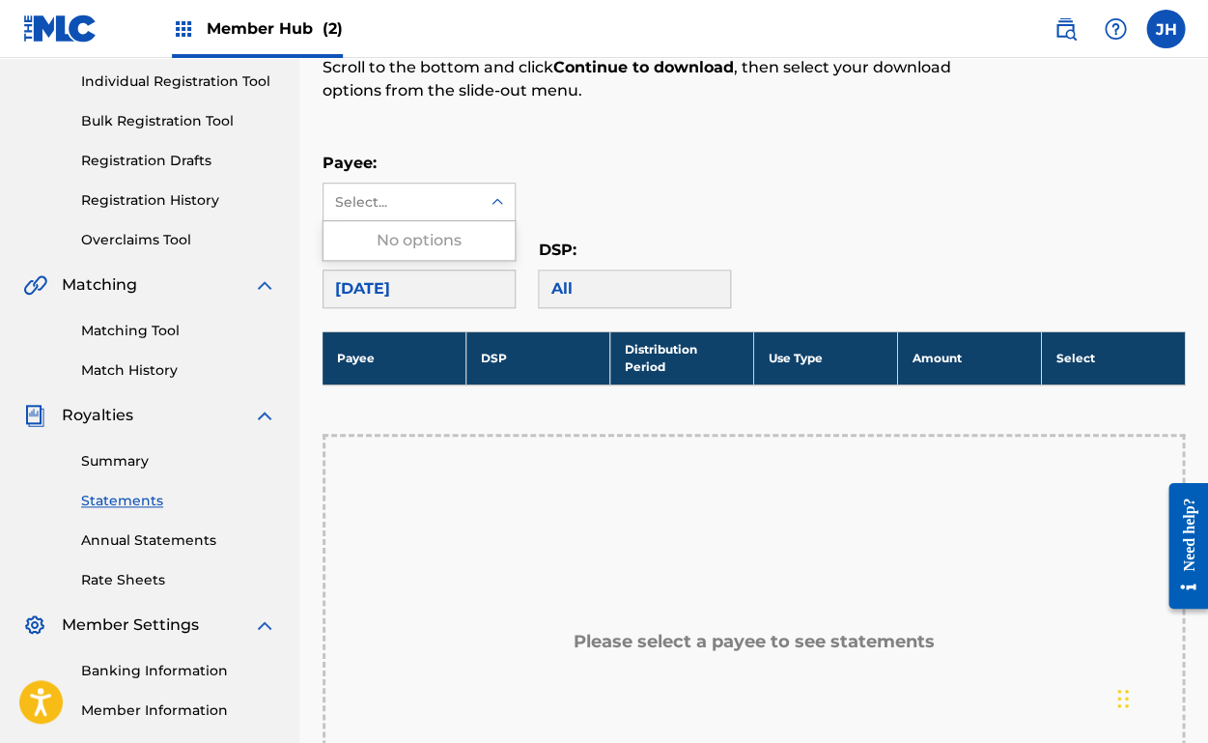
click at [407, 248] on div "No options" at bounding box center [419, 240] width 191 height 39
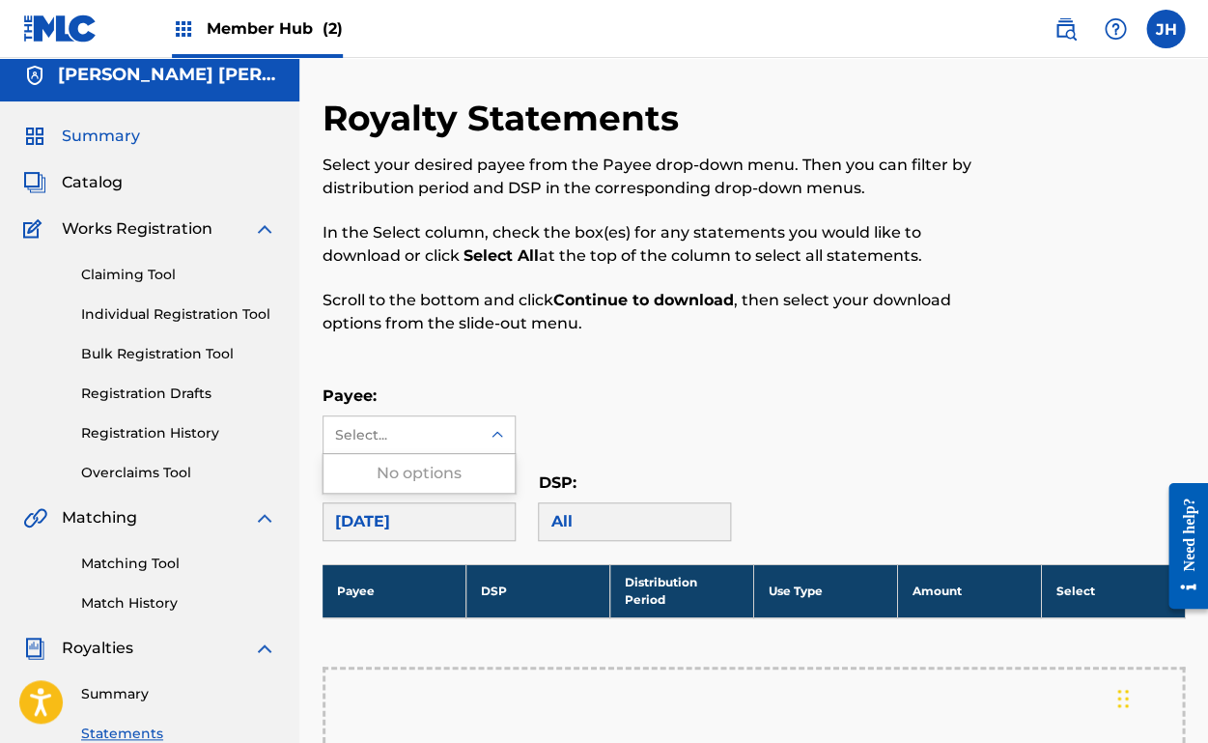
click at [92, 131] on span "Summary" at bounding box center [101, 136] width 78 height 23
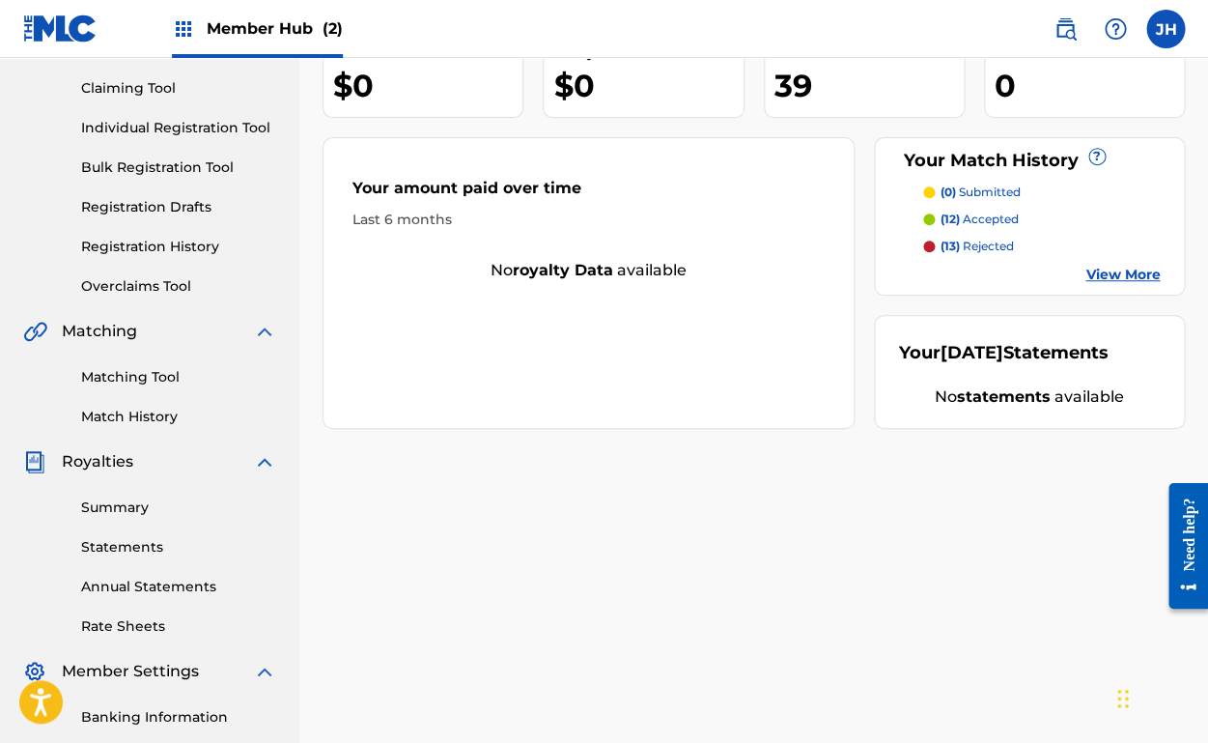
click at [994, 239] on p "(13) rejected" at bounding box center [977, 246] width 73 height 17
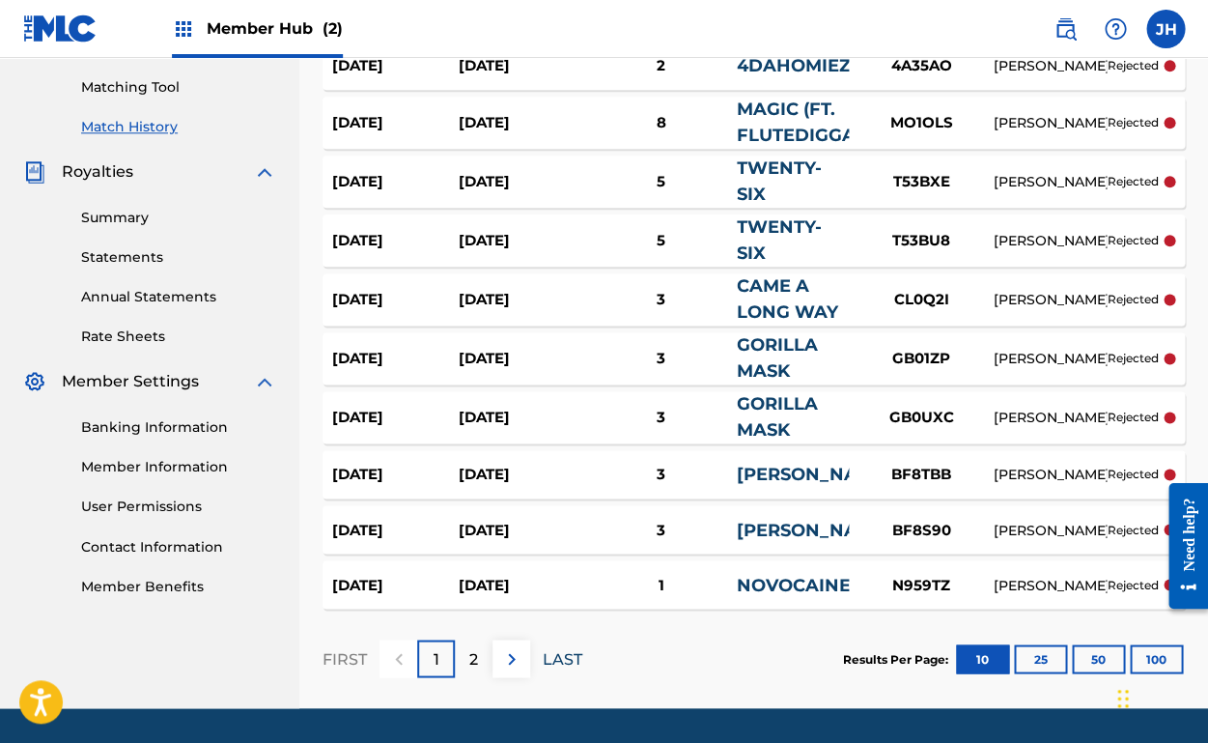
click at [573, 653] on p "LAST" at bounding box center [563, 658] width 40 height 23
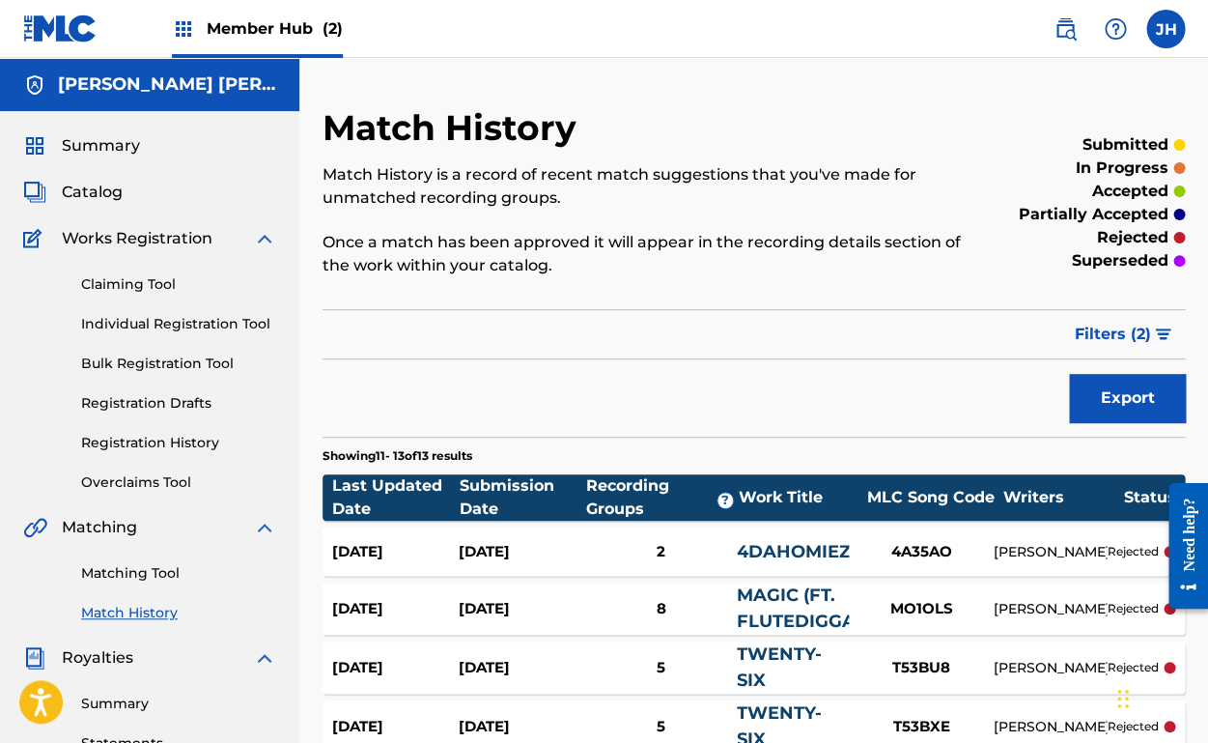
scroll to position [-1, 0]
click at [193, 82] on h5 "[PERSON_NAME] [PERSON_NAME]" at bounding box center [167, 84] width 218 height 22
click at [87, 146] on span "Summary" at bounding box center [101, 145] width 78 height 23
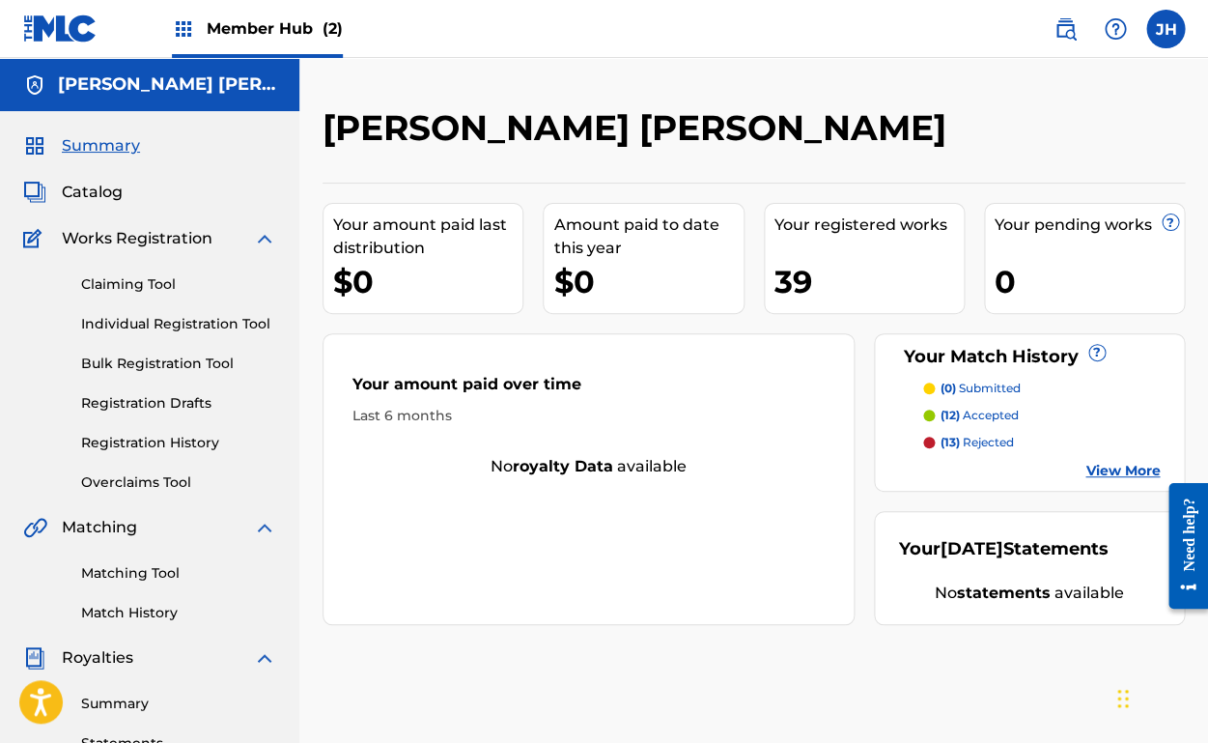
click at [43, 26] on img at bounding box center [60, 28] width 74 height 28
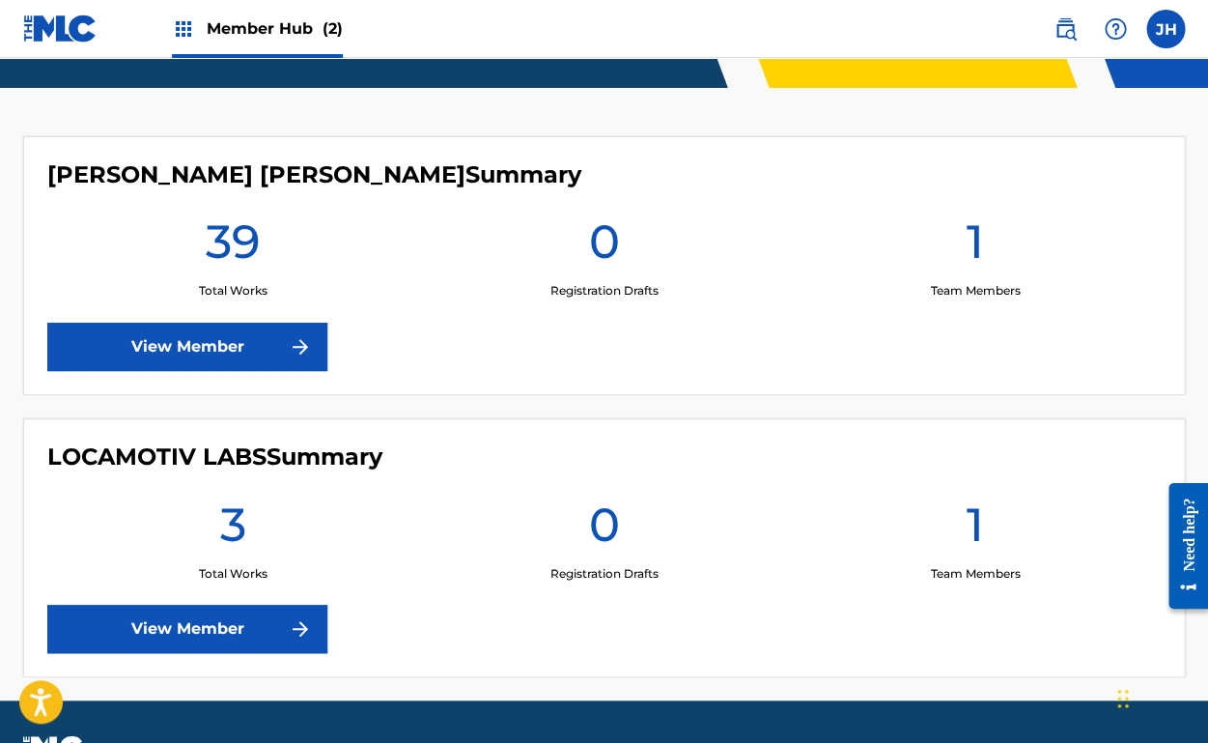
scroll to position [479, 0]
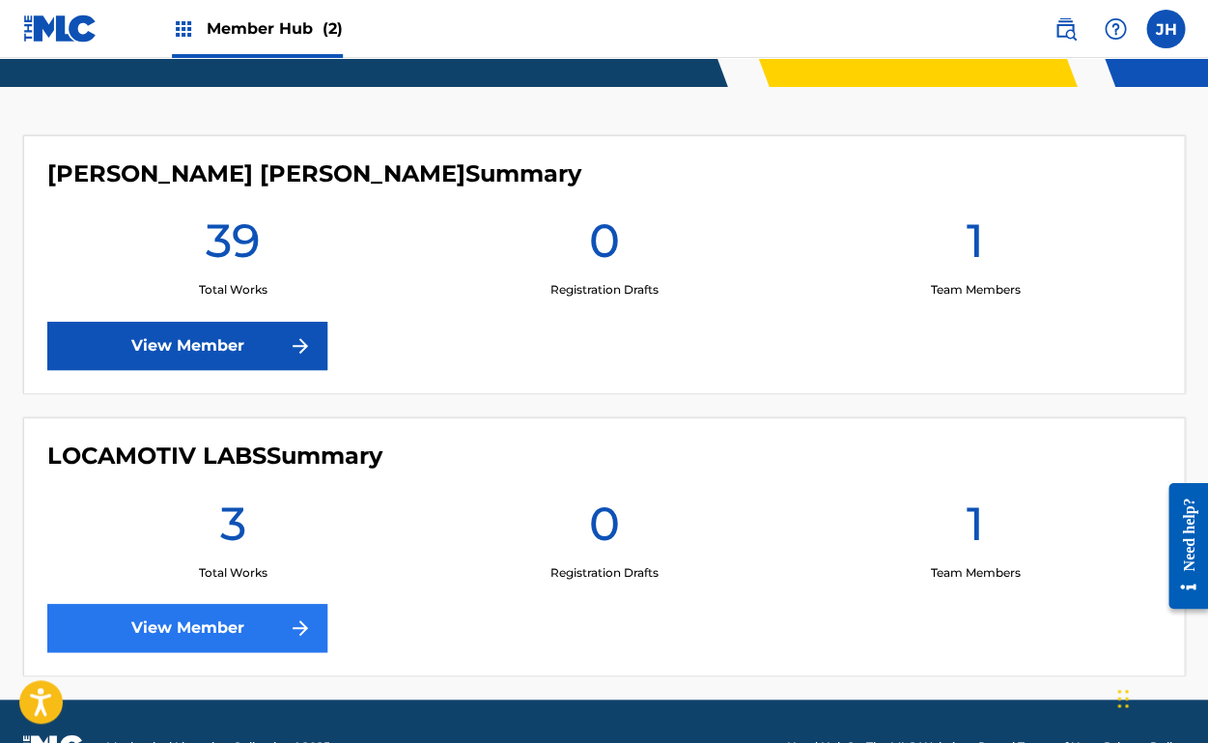
click at [261, 622] on link "View Member" at bounding box center [187, 628] width 280 height 48
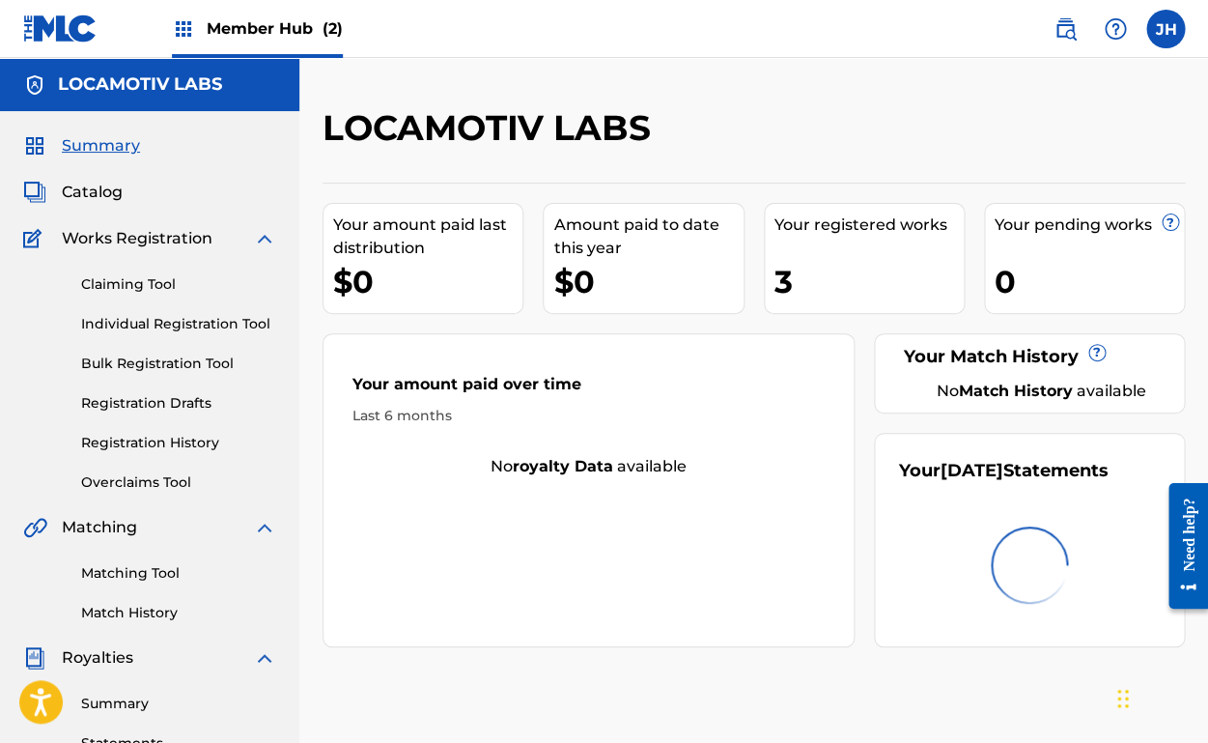
scroll to position [4, 0]
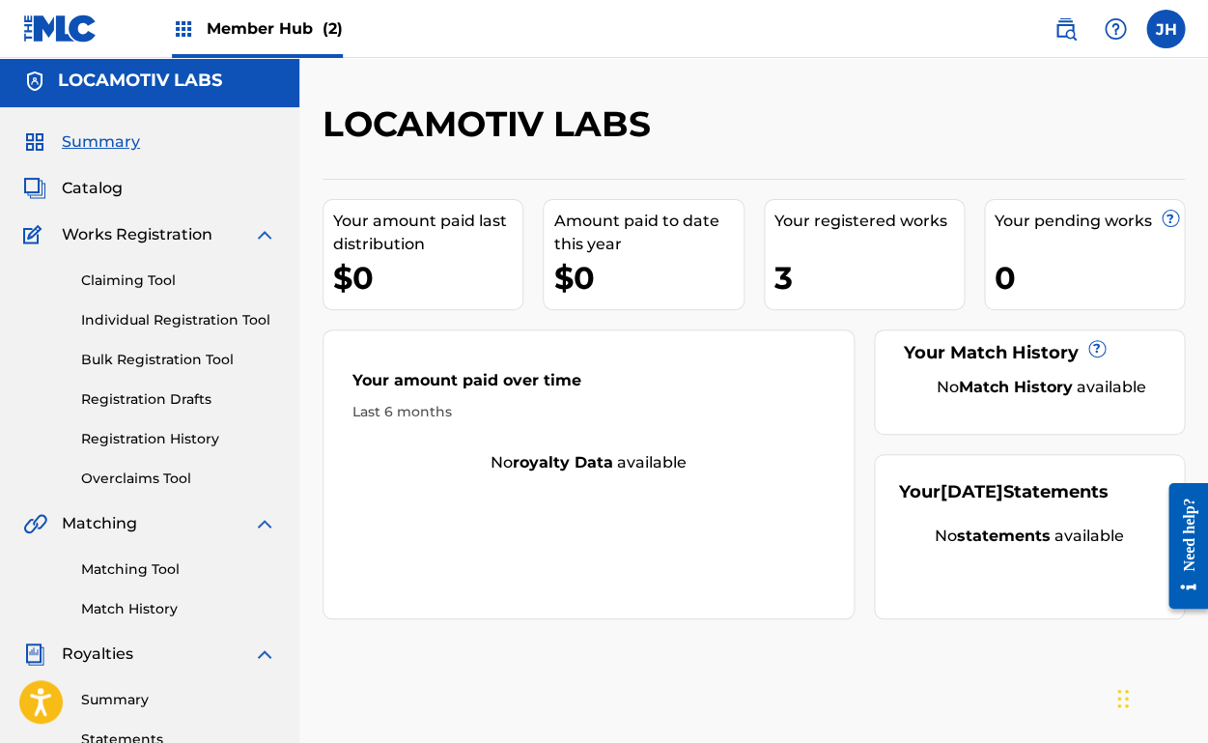
click at [1145, 40] on div "JH [PERSON_NAME] [PERSON_NAME] [PERSON_NAME][EMAIL_ADDRESS][PERSON_NAME][DOMAIN…" at bounding box center [1110, 29] width 151 height 39
click at [274, 26] on span "Member Hub (2)" at bounding box center [275, 28] width 136 height 22
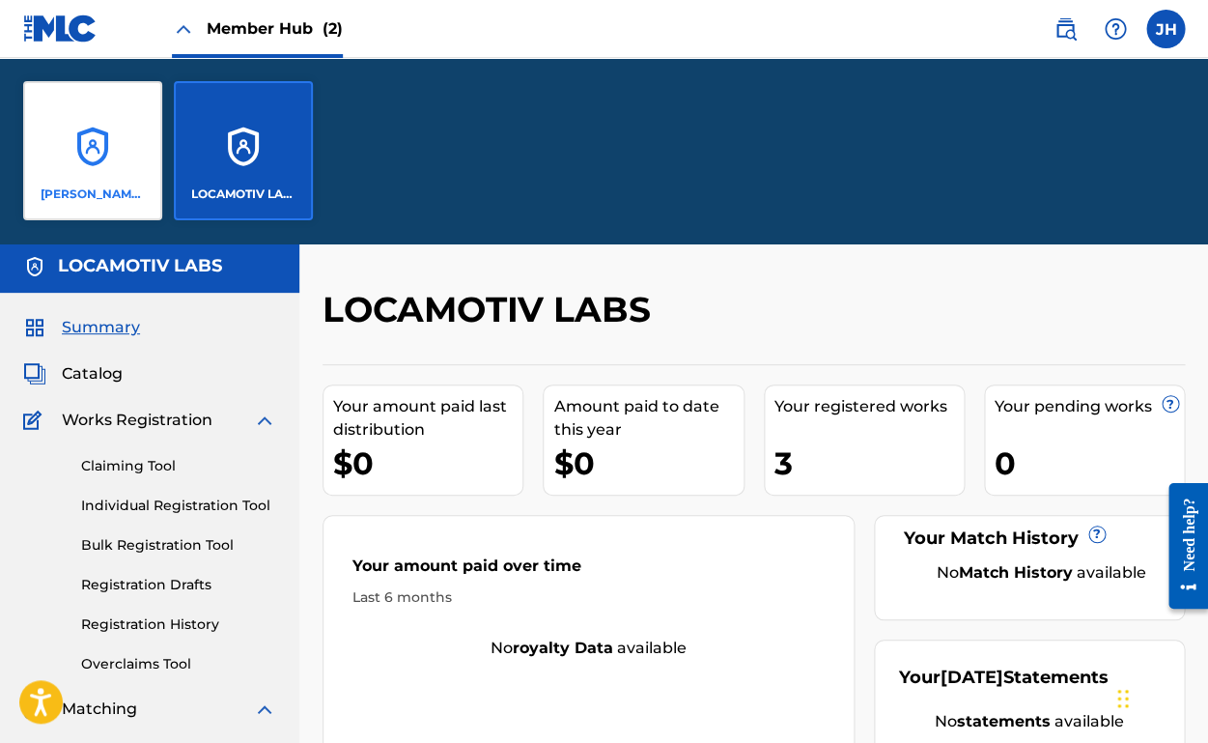
click at [135, 160] on div "[PERSON_NAME] [PERSON_NAME]" at bounding box center [92, 150] width 139 height 139
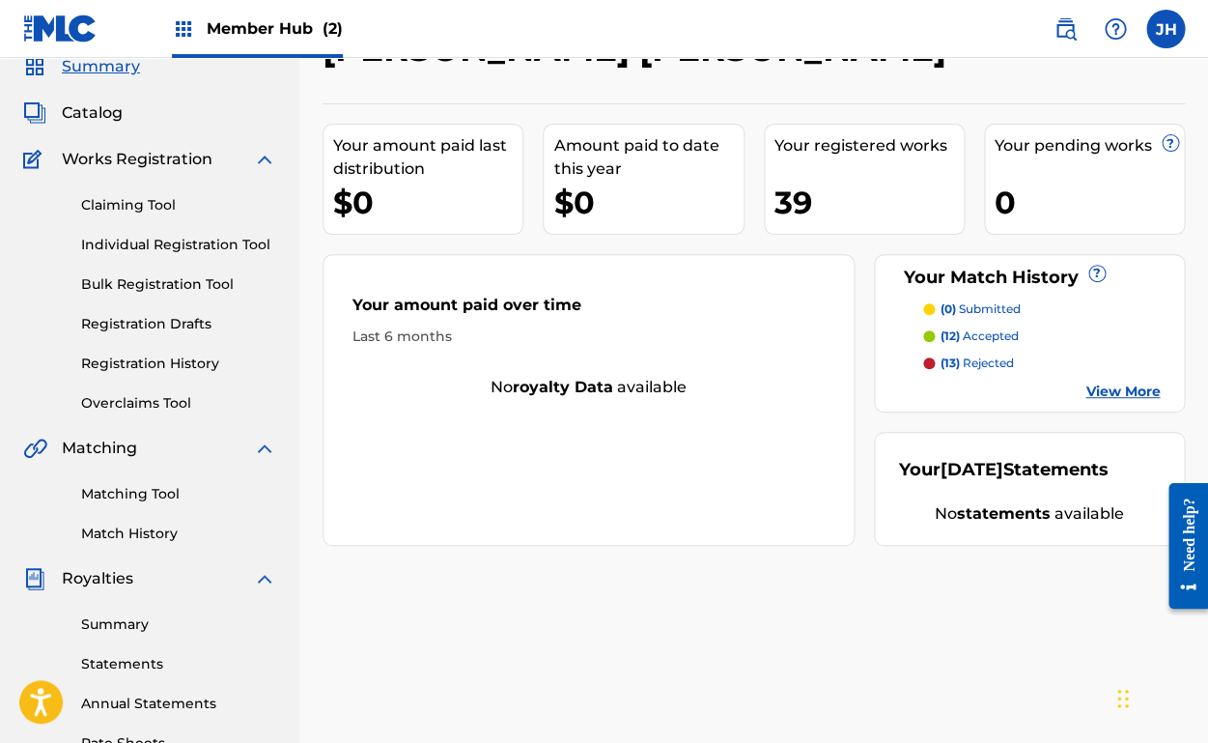
scroll to position [82, 0]
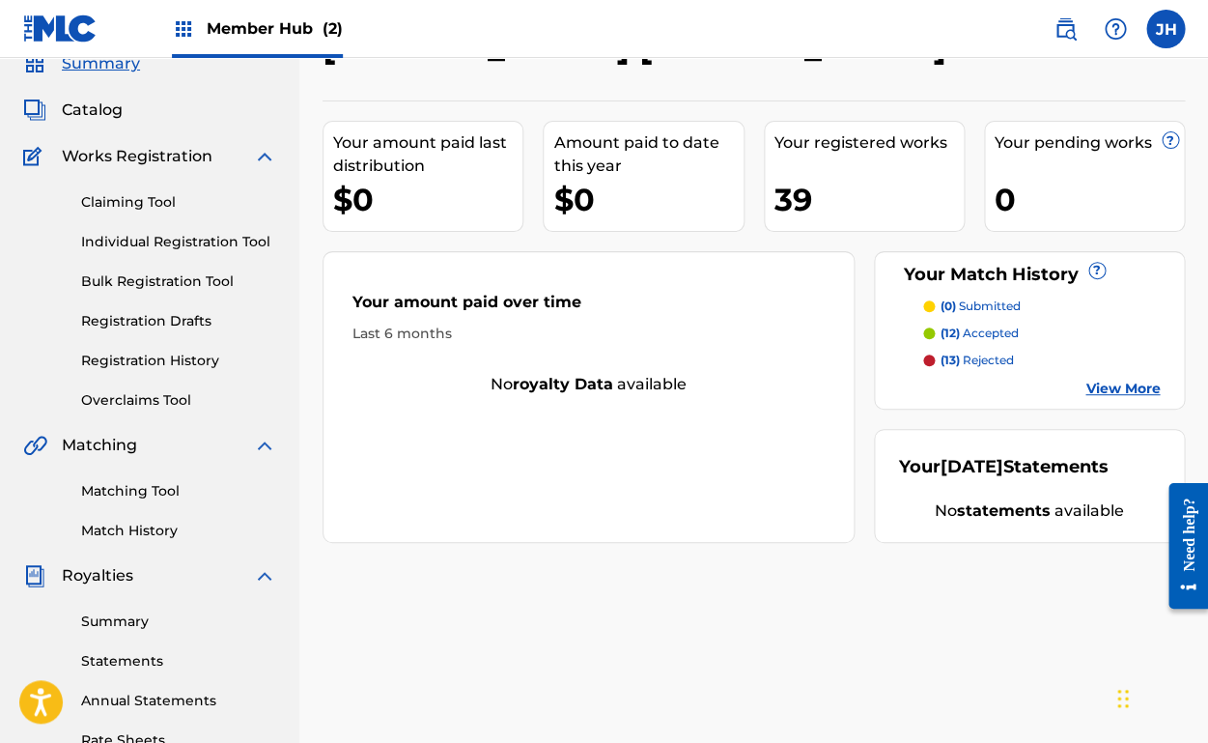
click at [989, 331] on p "(12) accepted" at bounding box center [980, 333] width 78 height 17
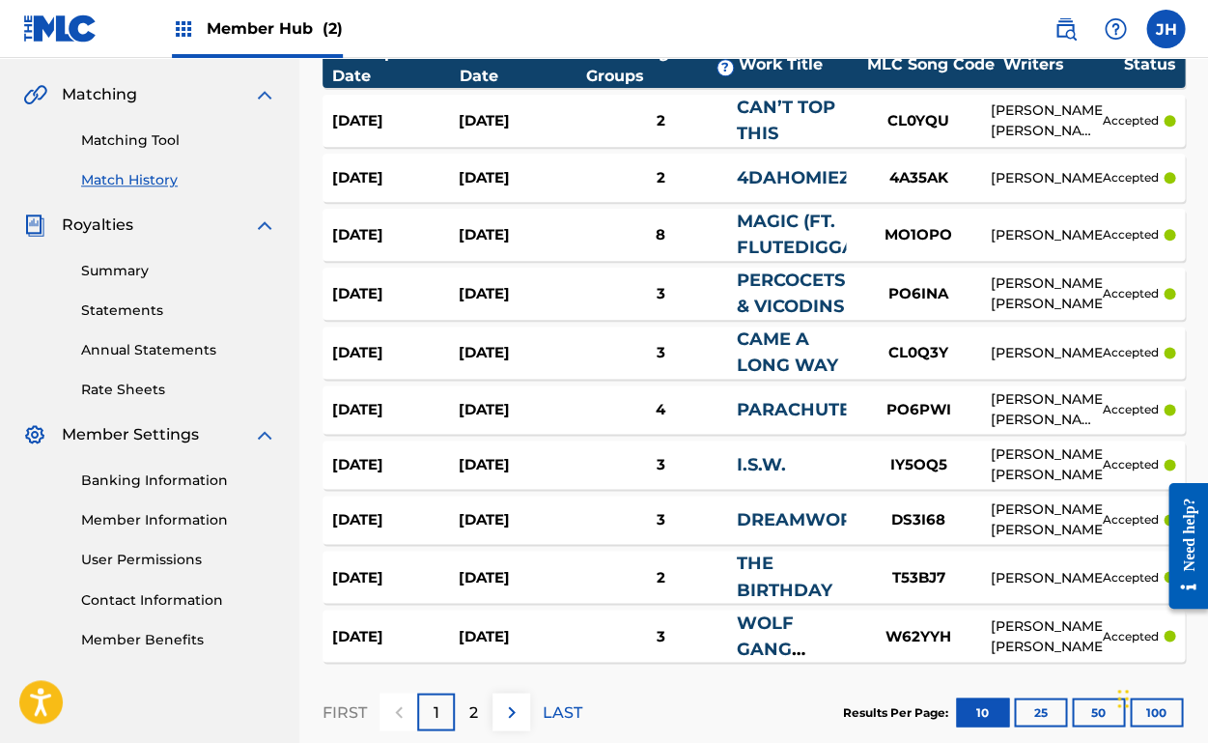
scroll to position [449, 0]
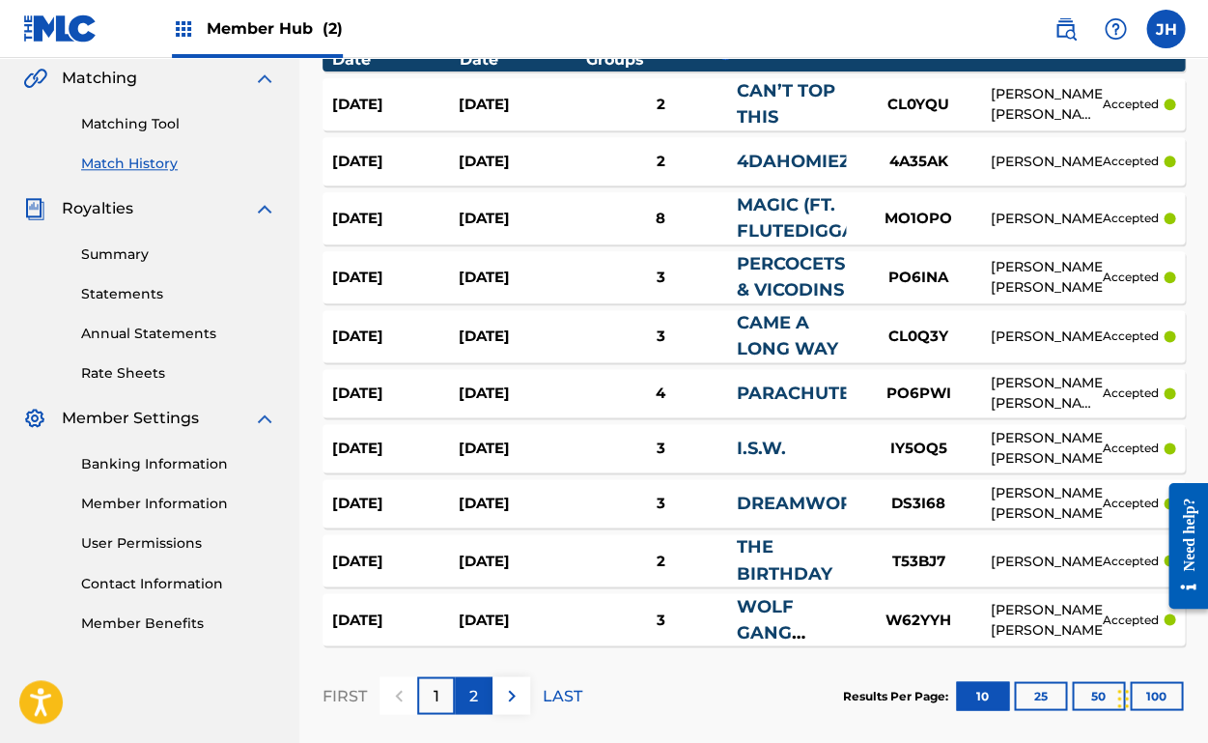
click at [470, 684] on p "2" at bounding box center [473, 695] width 9 height 23
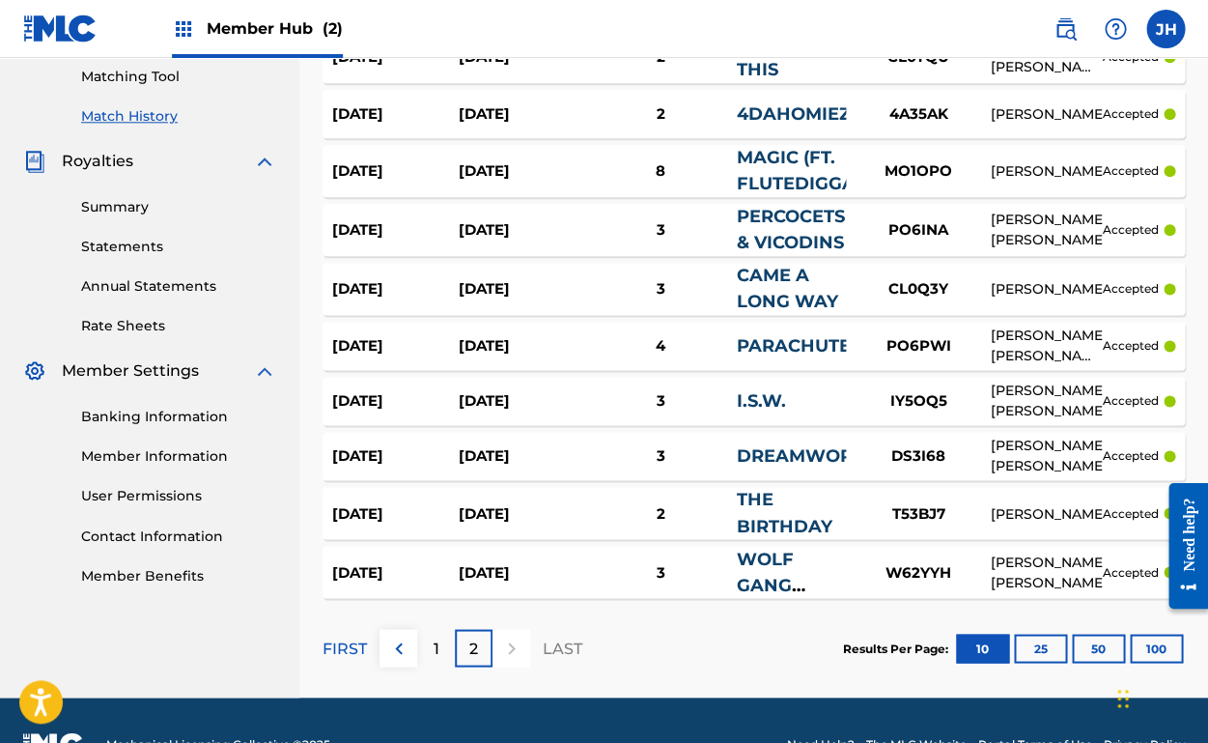
scroll to position [500, 0]
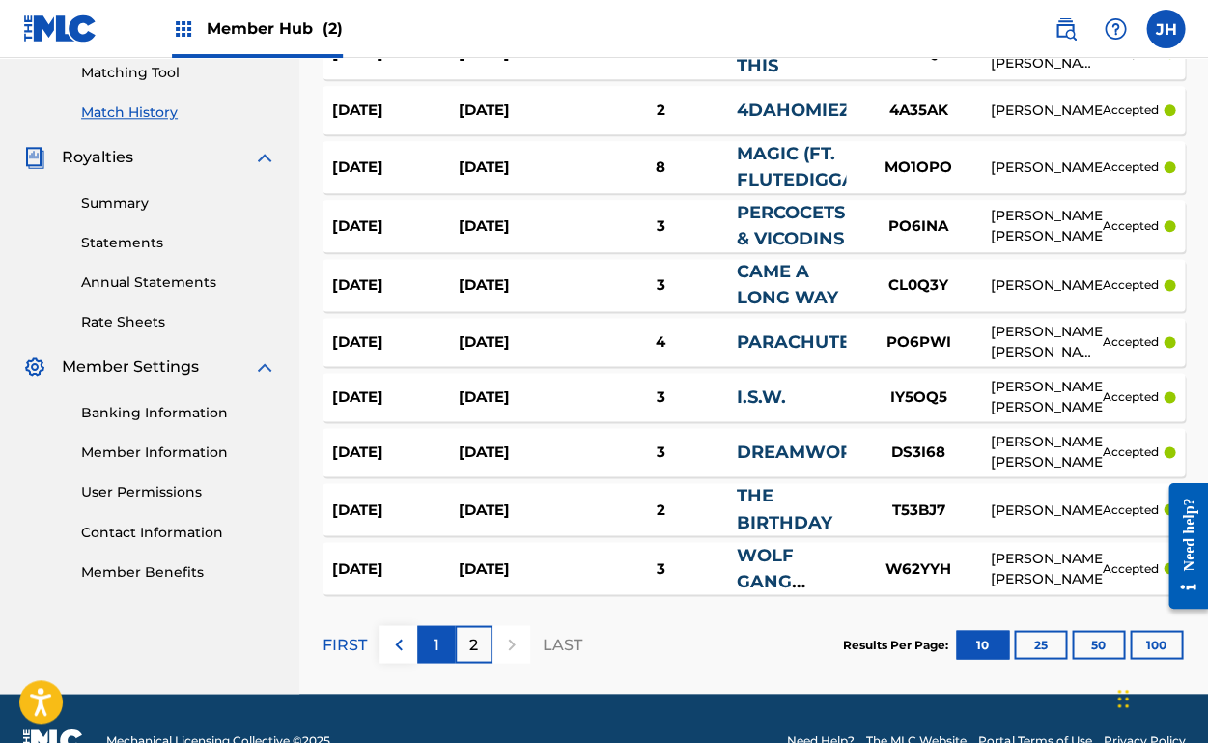
click at [444, 631] on div "1" at bounding box center [436, 644] width 38 height 38
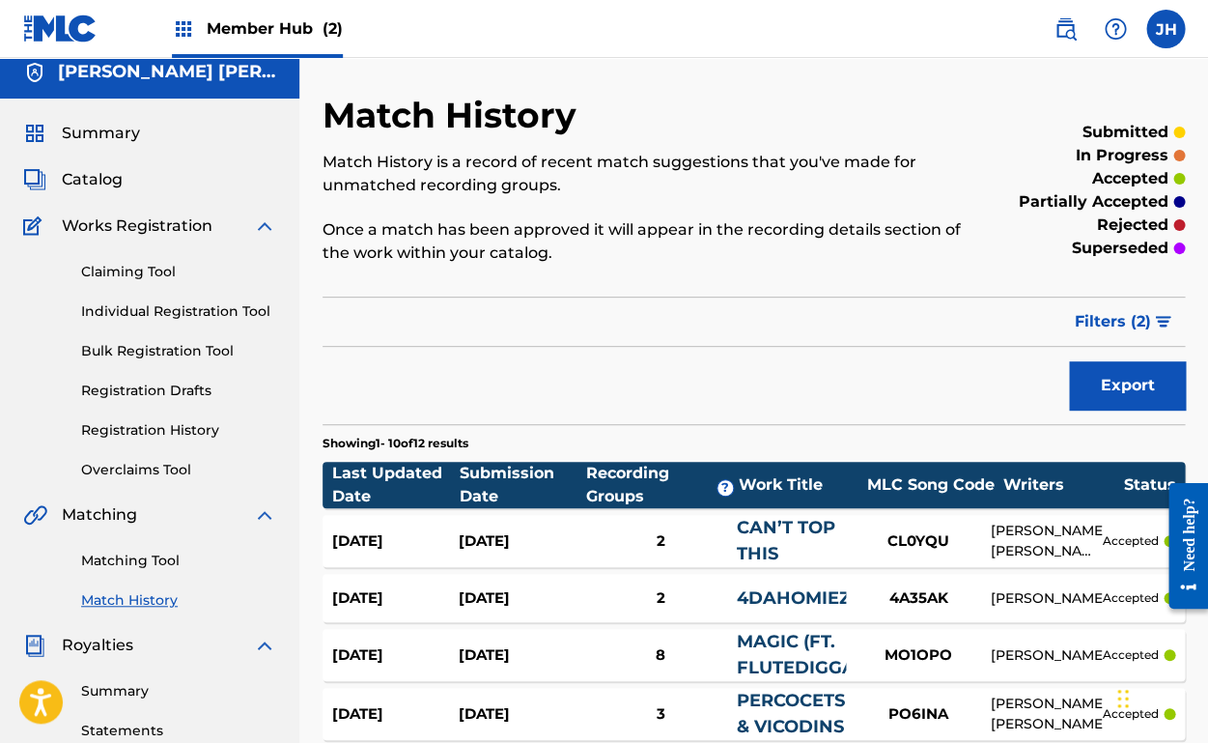
scroll to position [8, 0]
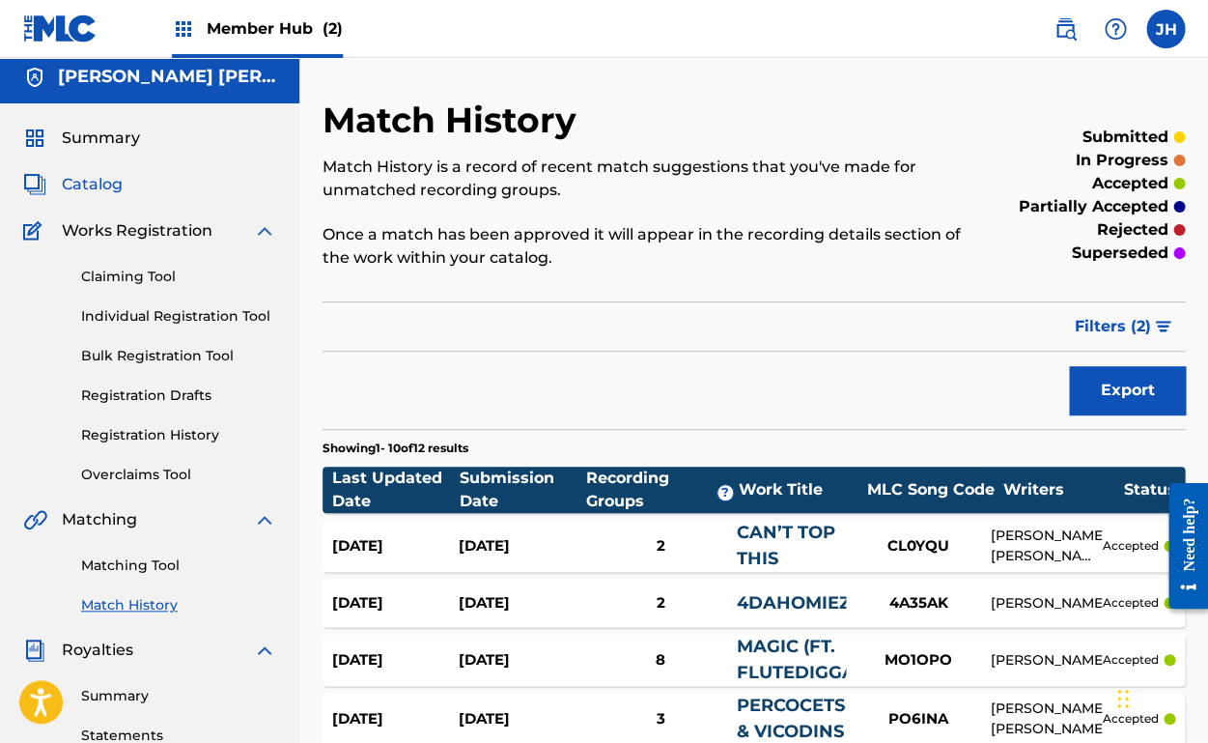
click at [83, 177] on span "Catalog" at bounding box center [92, 184] width 61 height 23
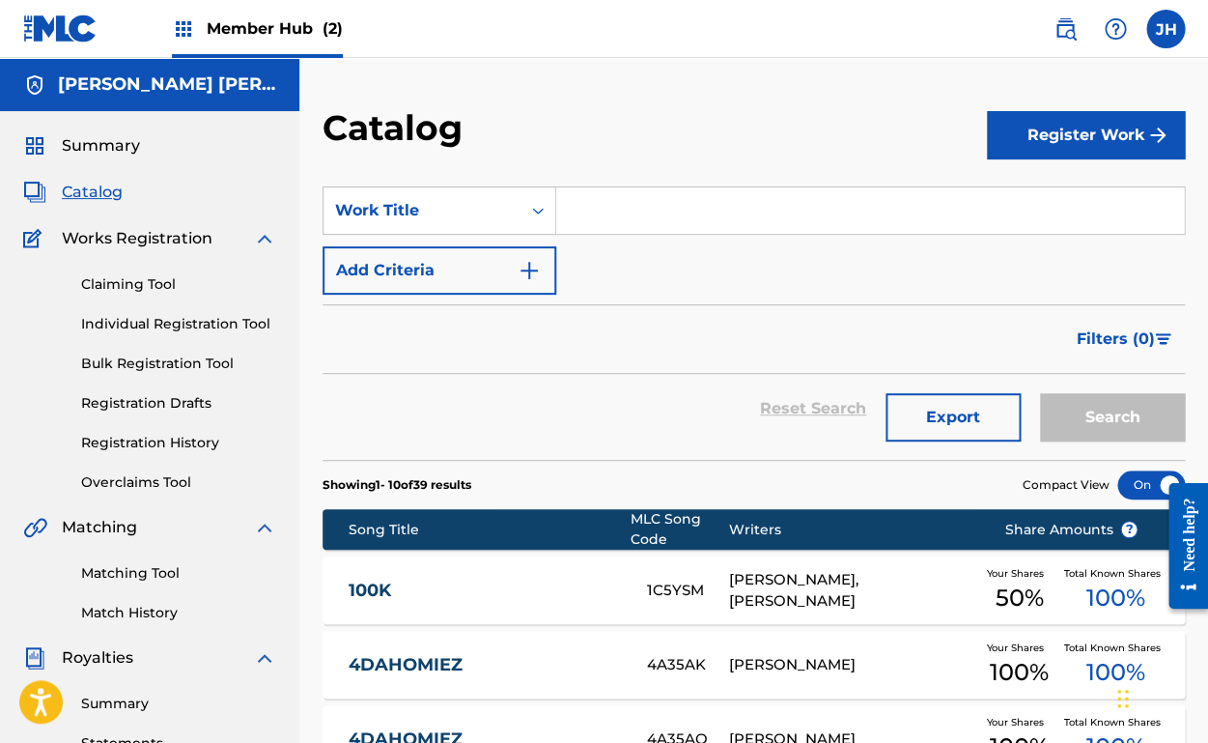
click at [236, 32] on span "Member Hub (2)" at bounding box center [275, 28] width 136 height 22
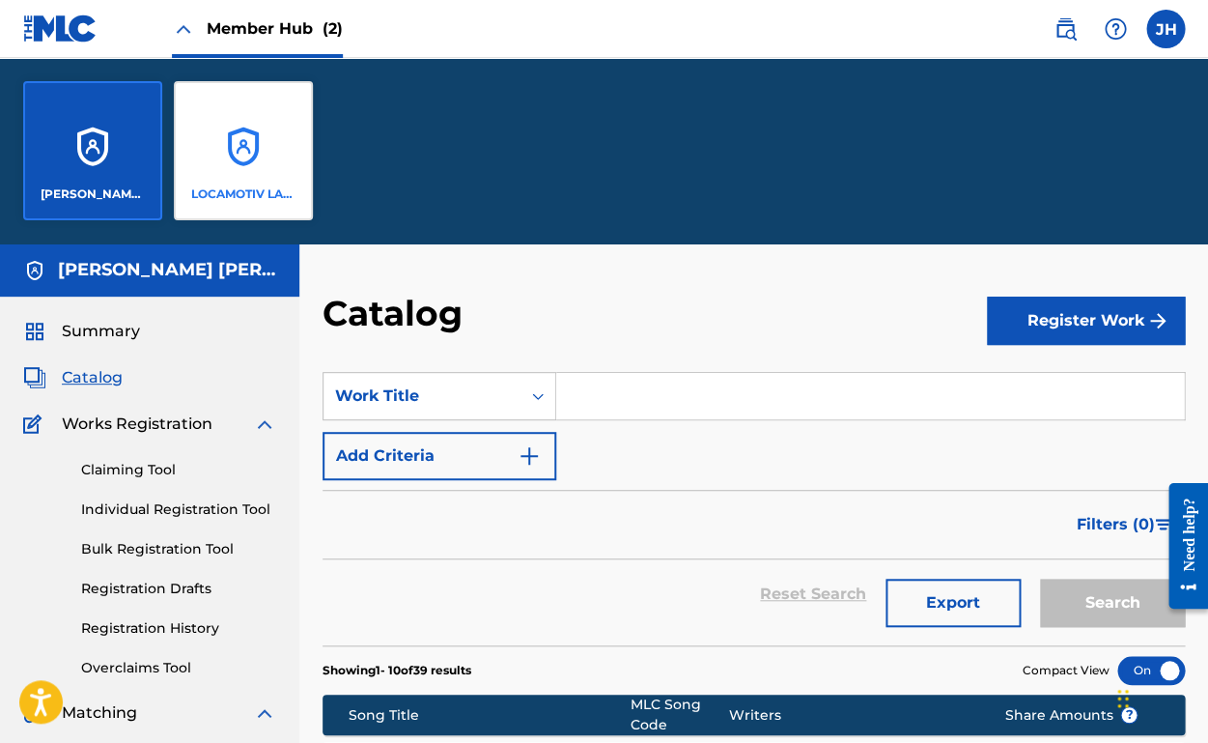
click at [276, 182] on div "LOCAMOTIV LABS" at bounding box center [243, 150] width 139 height 139
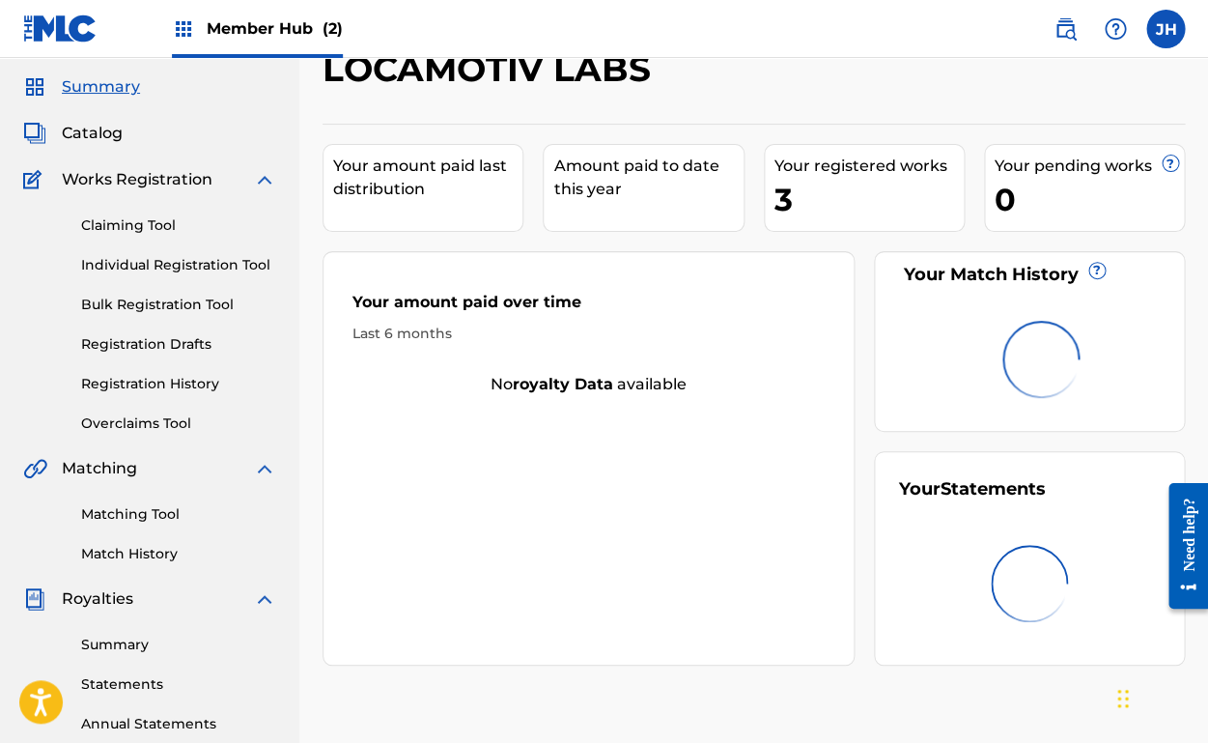
scroll to position [62, 0]
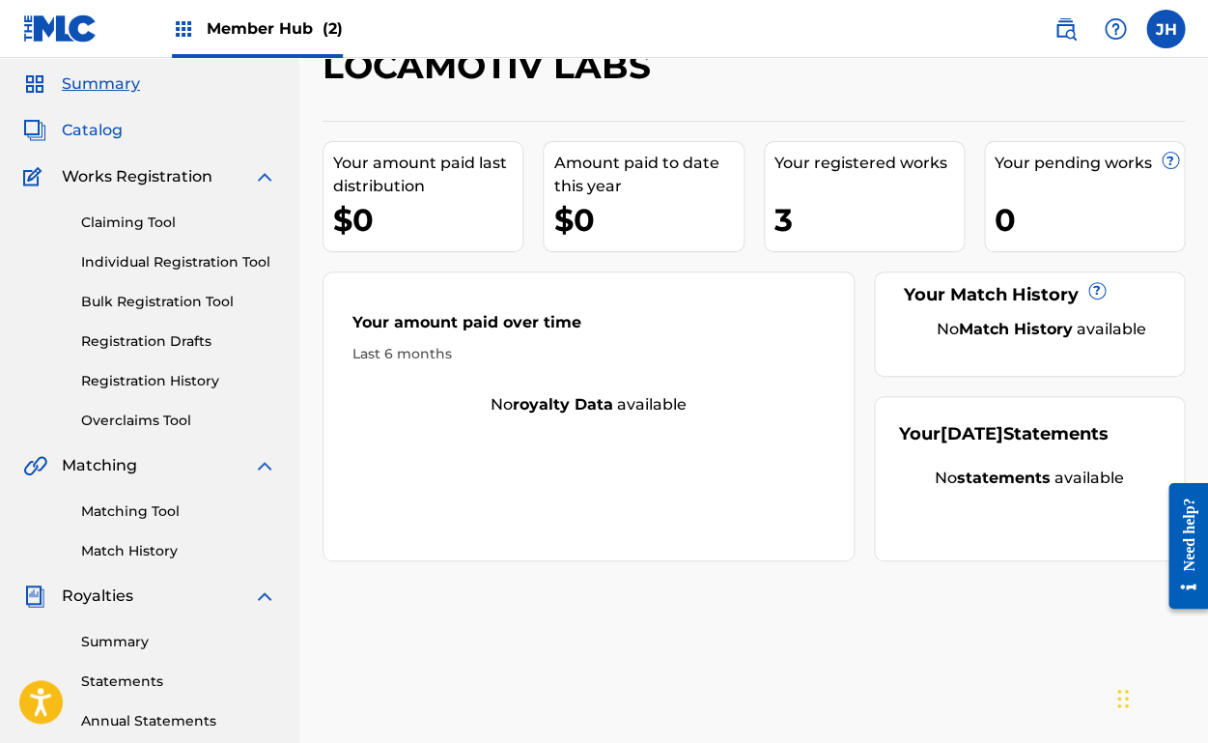
click at [104, 131] on span "Catalog" at bounding box center [92, 130] width 61 height 23
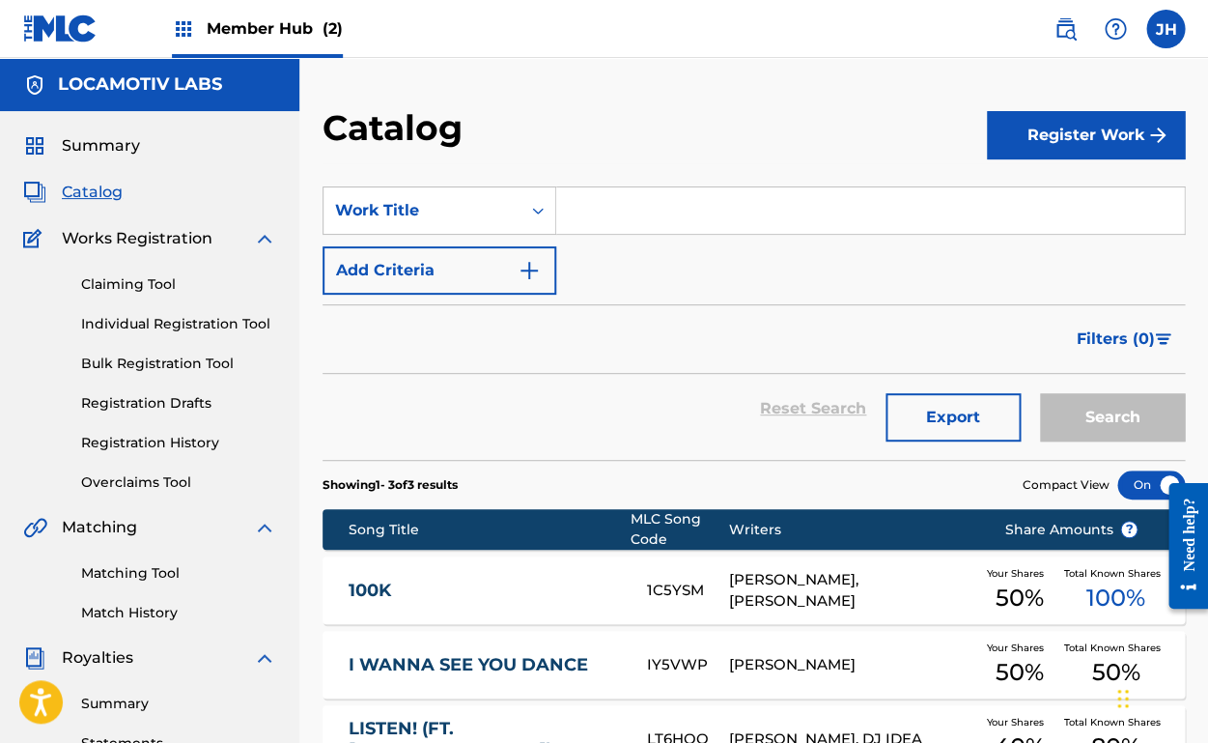
click at [243, 35] on span "Member Hub (2)" at bounding box center [275, 28] width 136 height 22
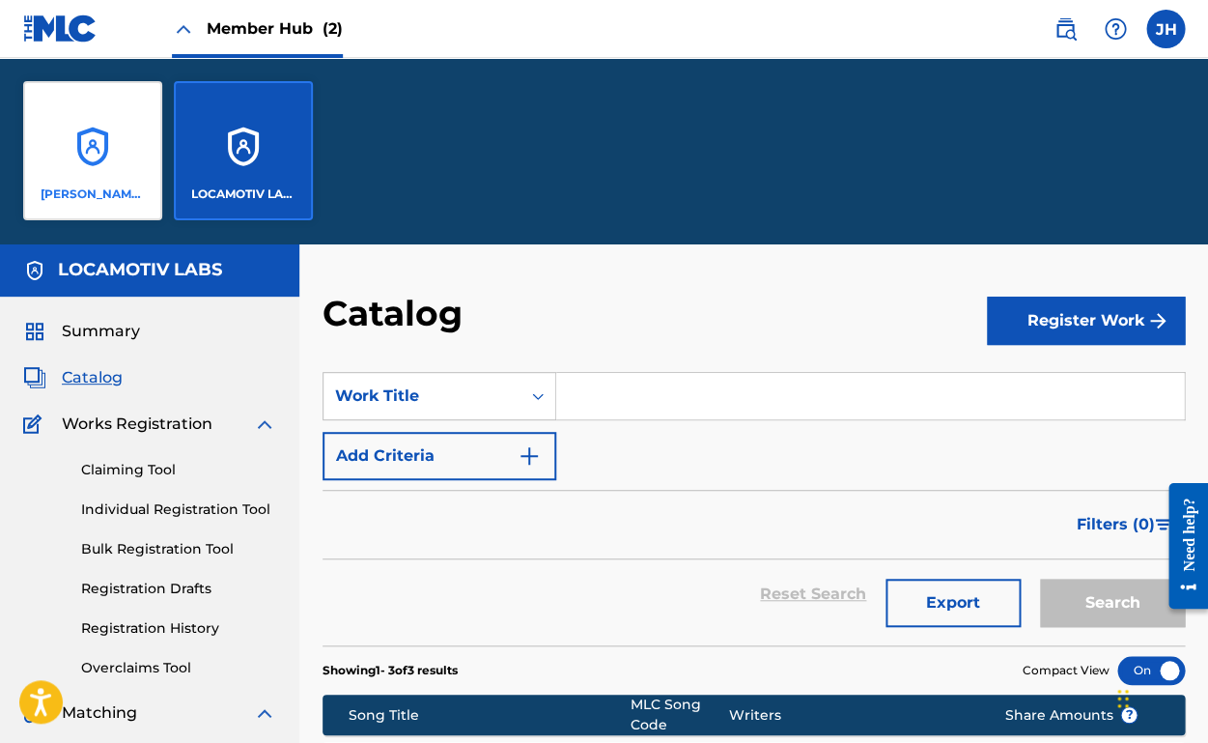
click at [116, 175] on div "[PERSON_NAME] [PERSON_NAME]" at bounding box center [92, 150] width 139 height 139
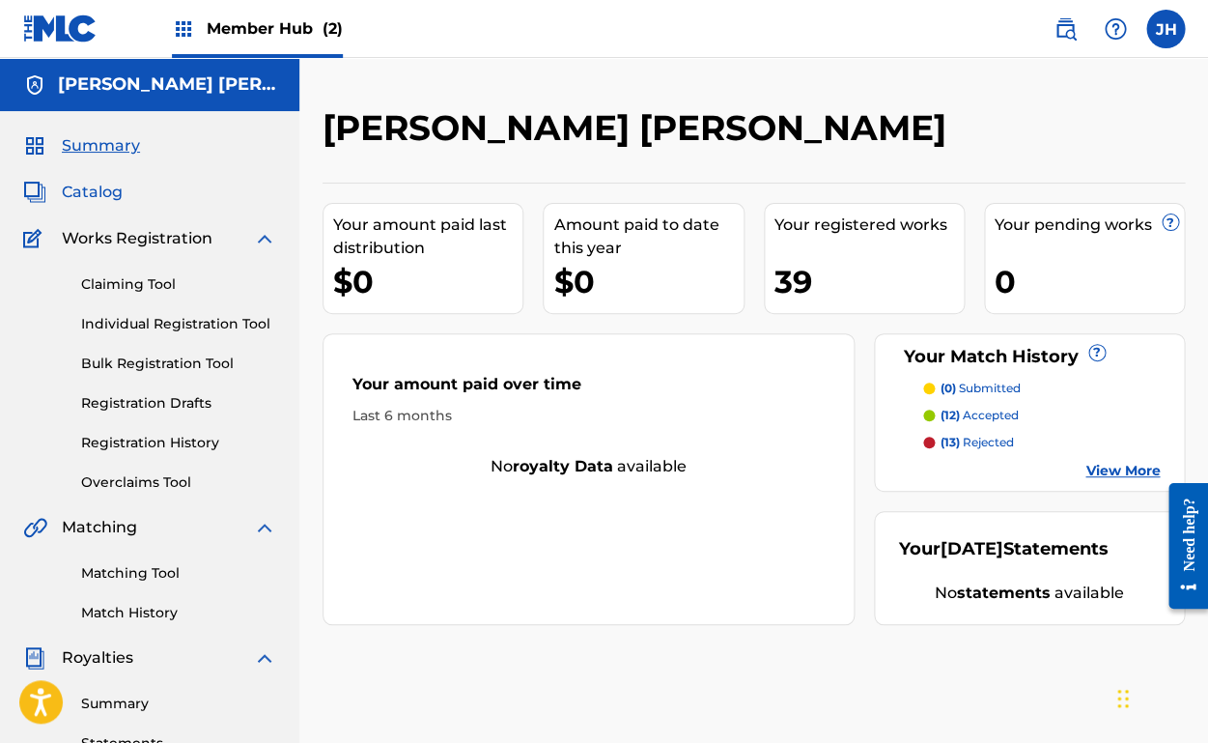
click at [101, 197] on span "Catalog" at bounding box center [92, 192] width 61 height 23
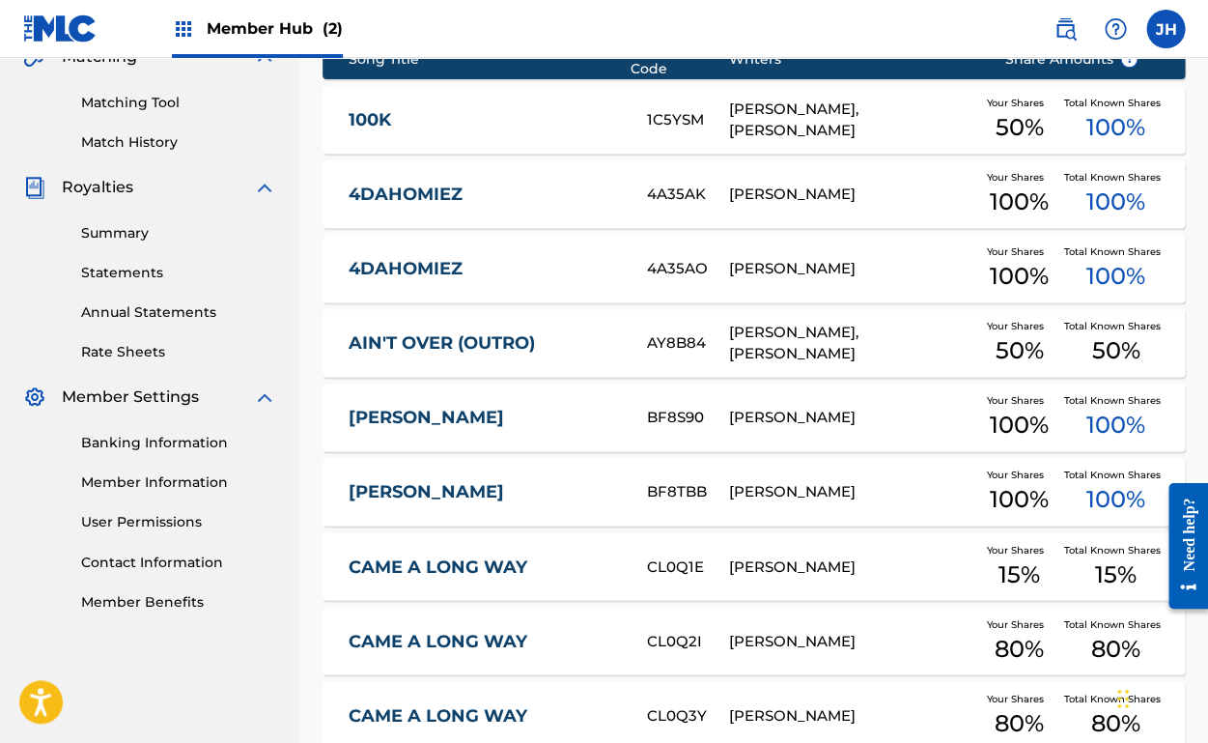
scroll to position [501, 0]
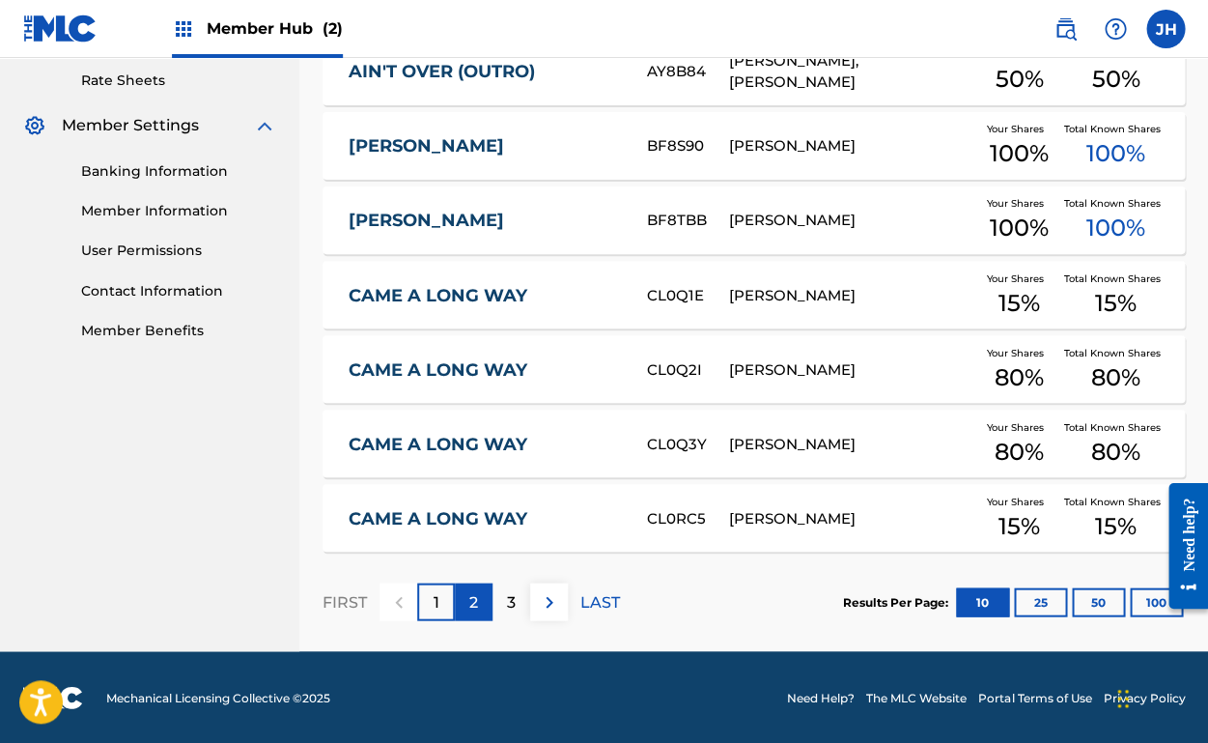
click at [471, 590] on p "2" at bounding box center [473, 601] width 9 height 23
